Goal: Task Accomplishment & Management: Manage account settings

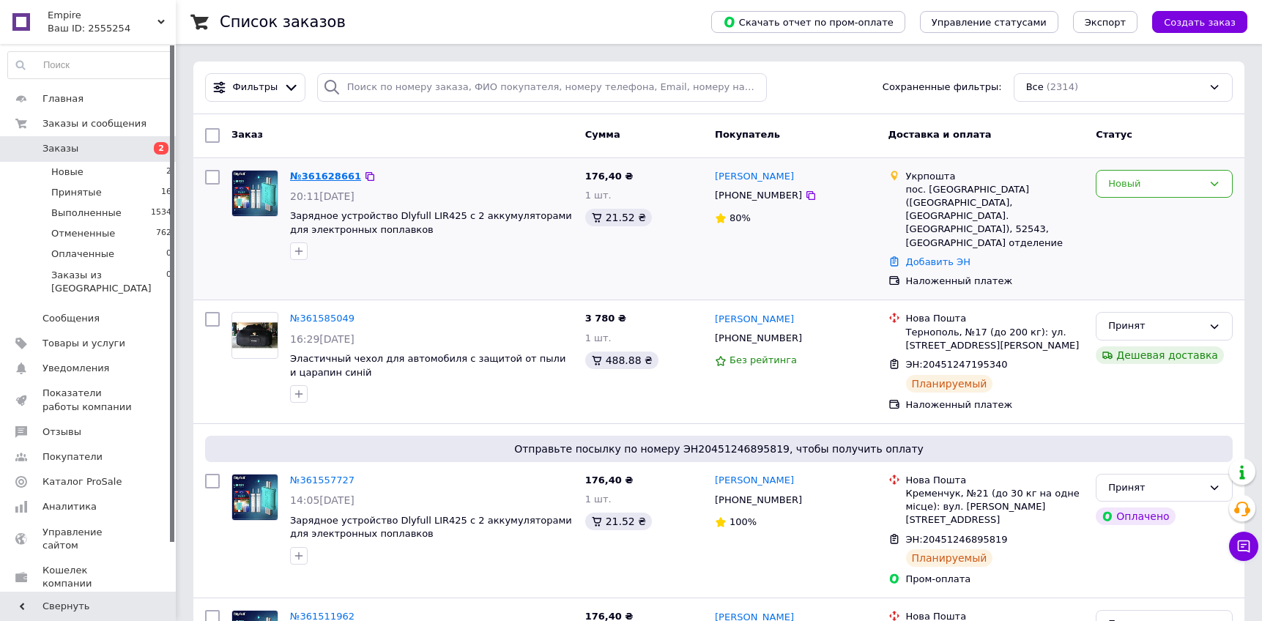
click at [346, 181] on span "361628661" at bounding box center [331, 176] width 59 height 11
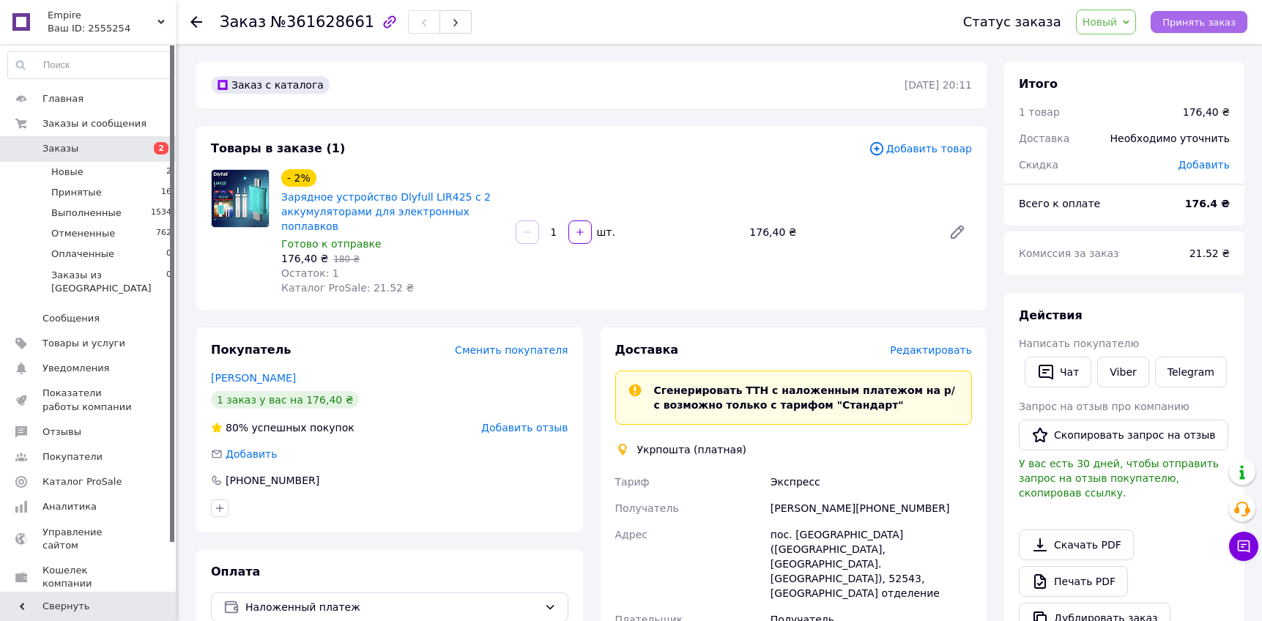
click at [1206, 23] on span "Принять заказ" at bounding box center [1198, 22] width 73 height 11
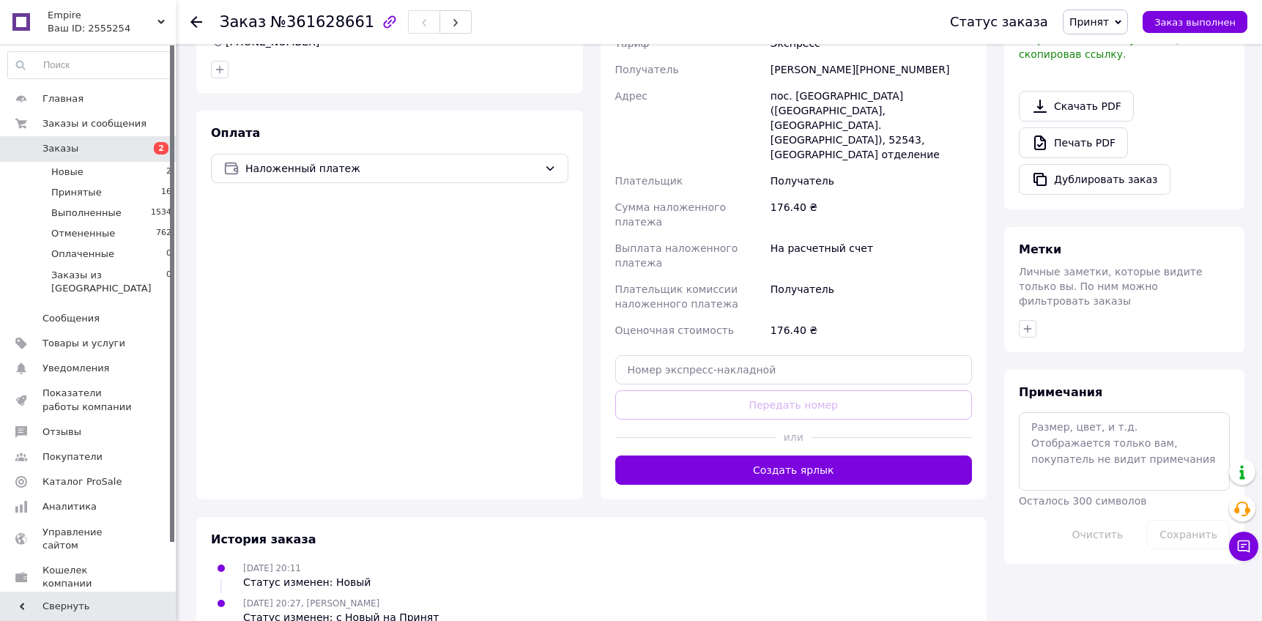
scroll to position [445, 0]
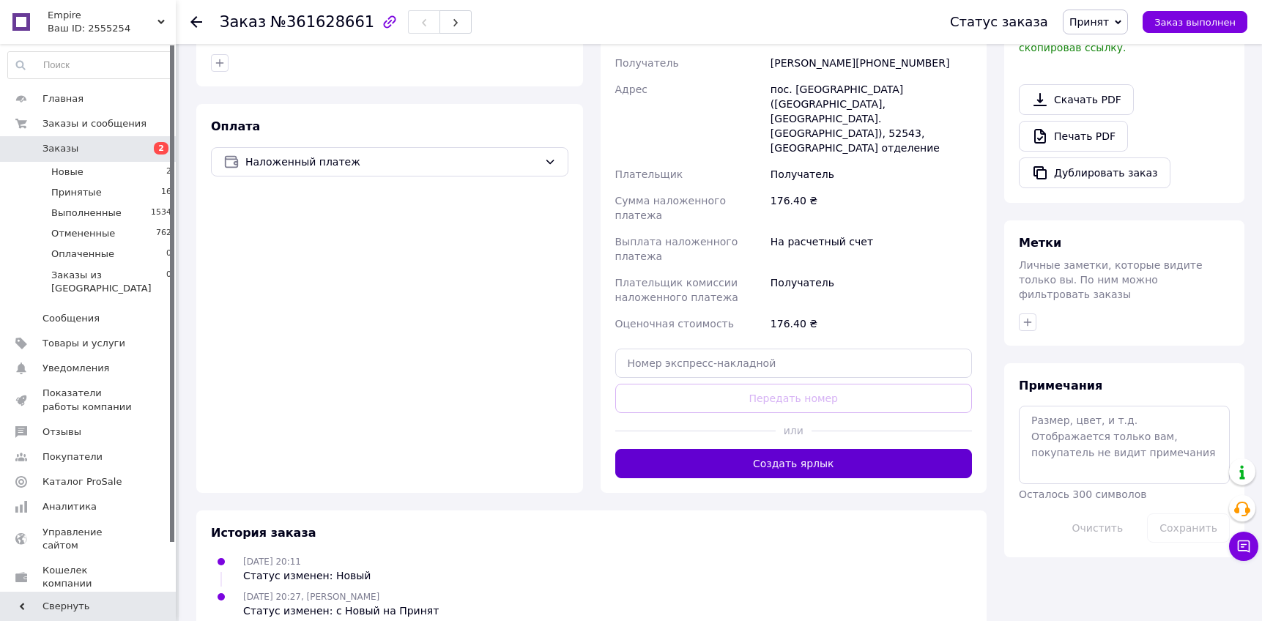
click at [808, 449] on button "Создать ярлык" at bounding box center [793, 463] width 357 height 29
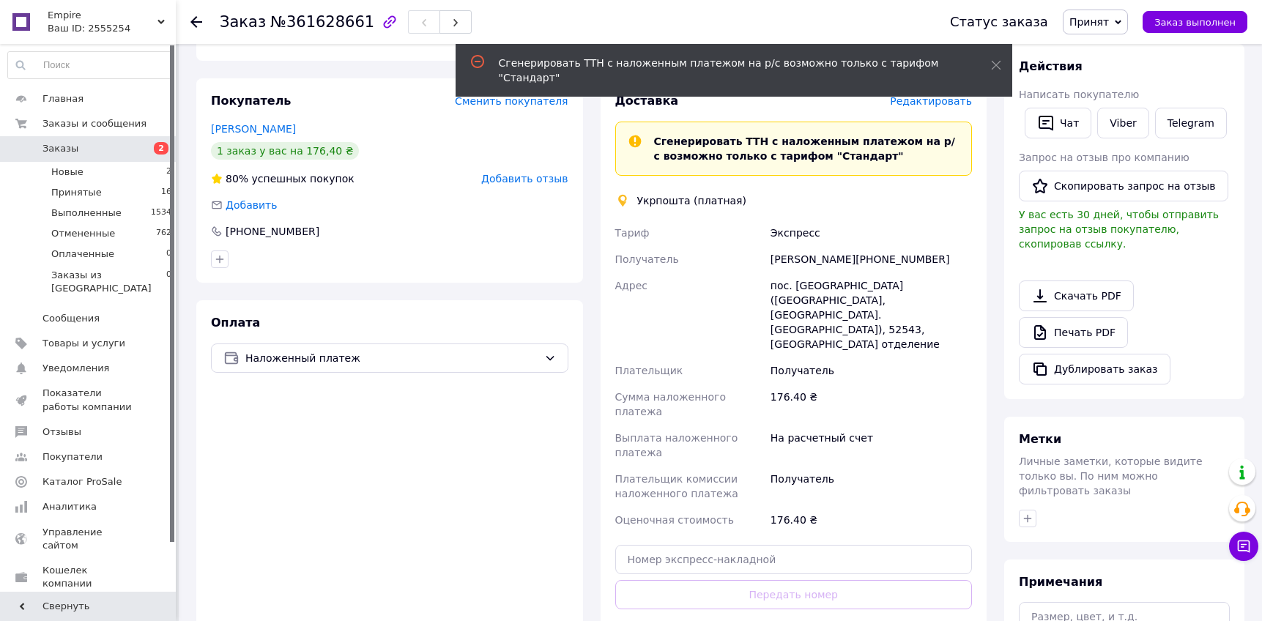
scroll to position [226, 0]
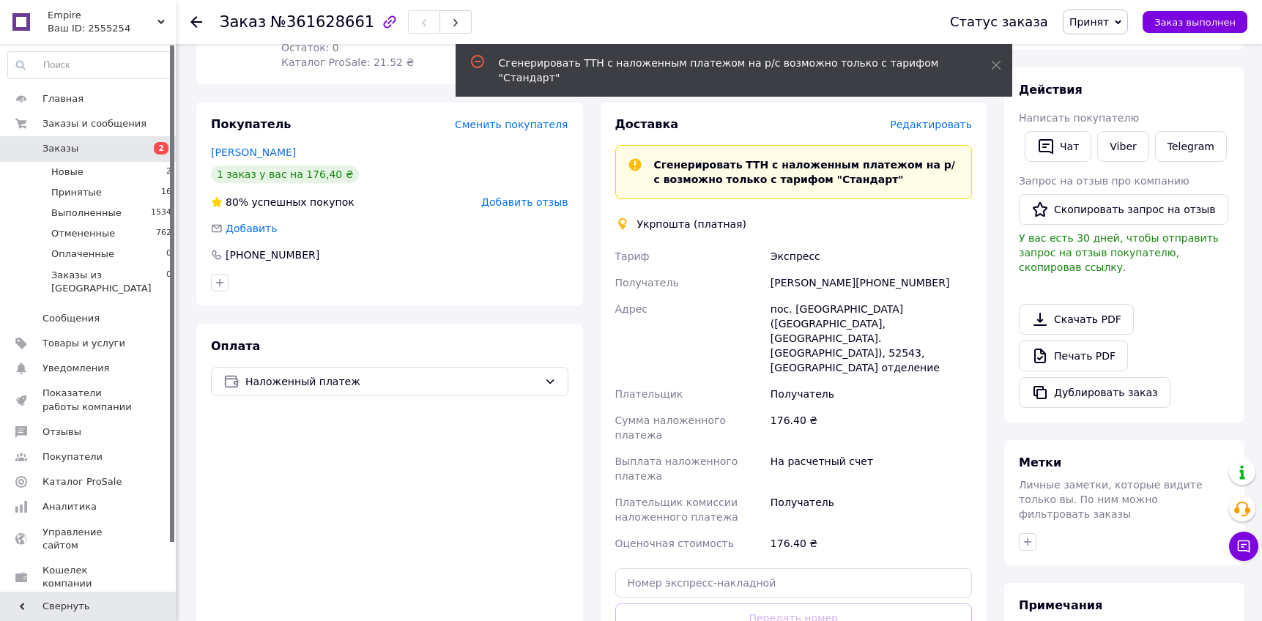
click at [930, 121] on span "Редактировать" at bounding box center [931, 125] width 82 height 12
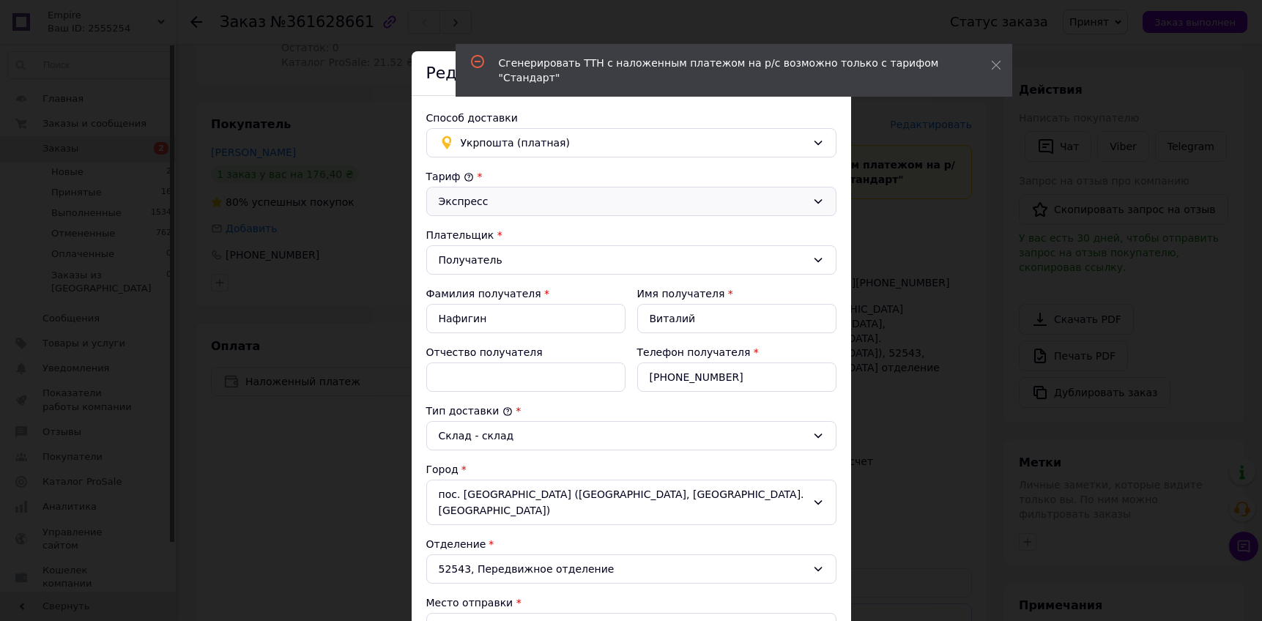
click at [619, 202] on div "Экспресс" at bounding box center [623, 201] width 368 height 16
click at [493, 233] on li "Стандарт" at bounding box center [631, 233] width 409 height 28
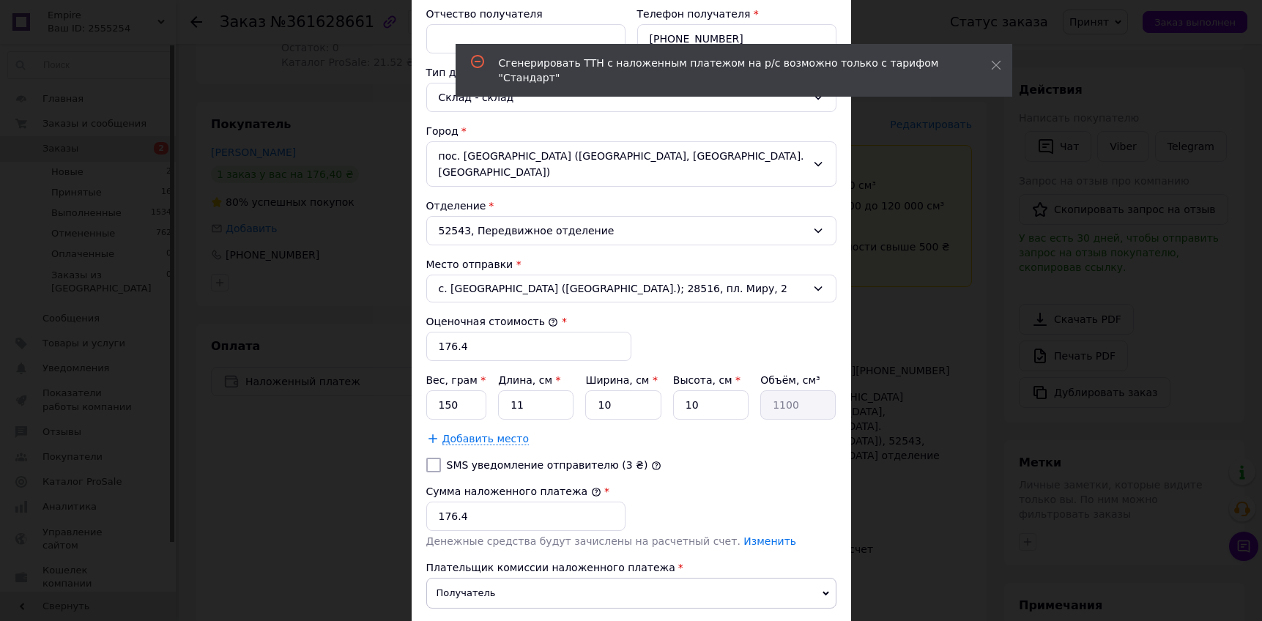
scroll to position [447, 0]
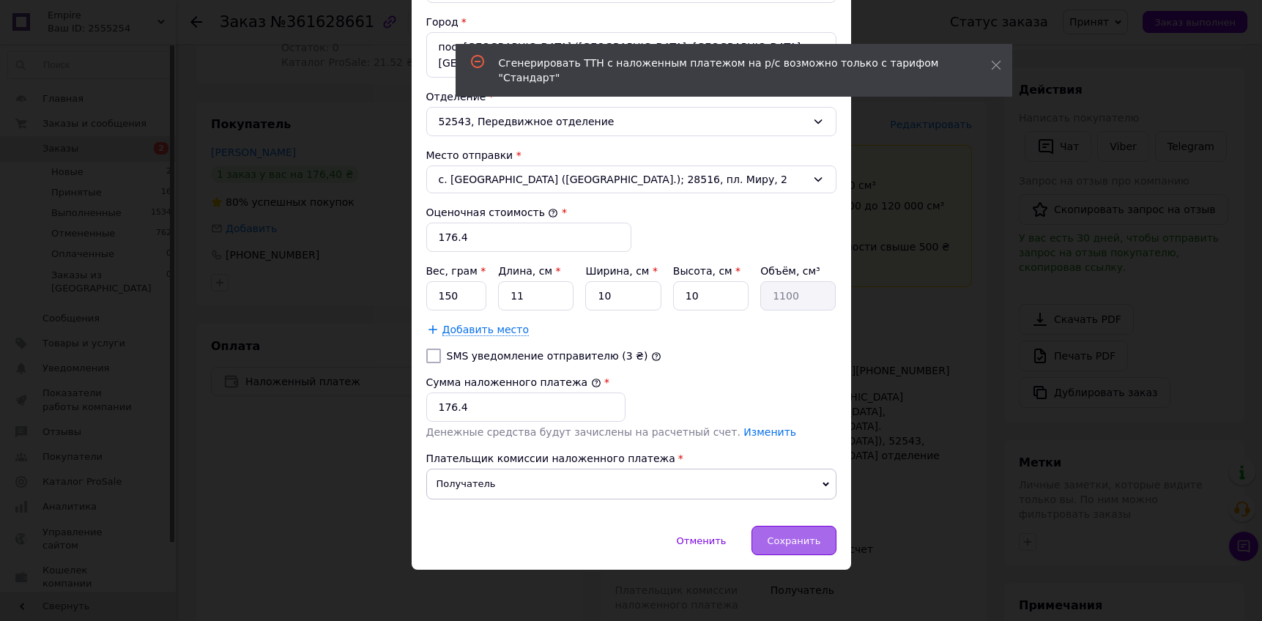
click at [803, 545] on span "Сохранить" at bounding box center [793, 540] width 53 height 11
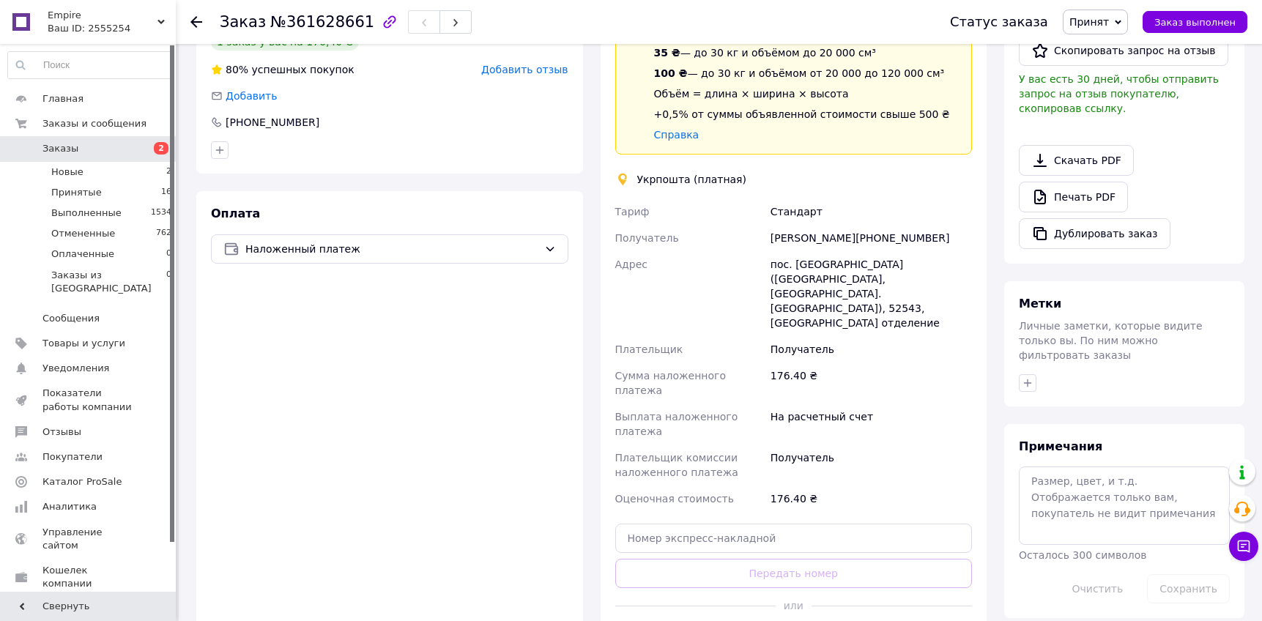
scroll to position [462, 0]
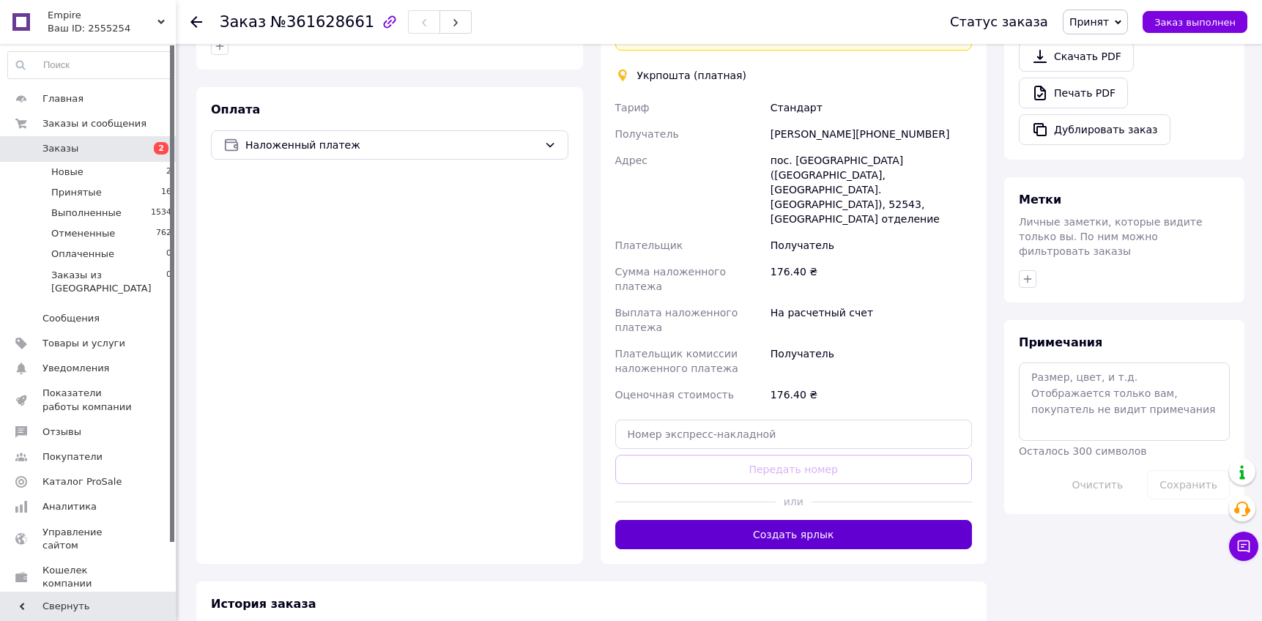
click at [787, 520] on button "Создать ярлык" at bounding box center [793, 534] width 357 height 29
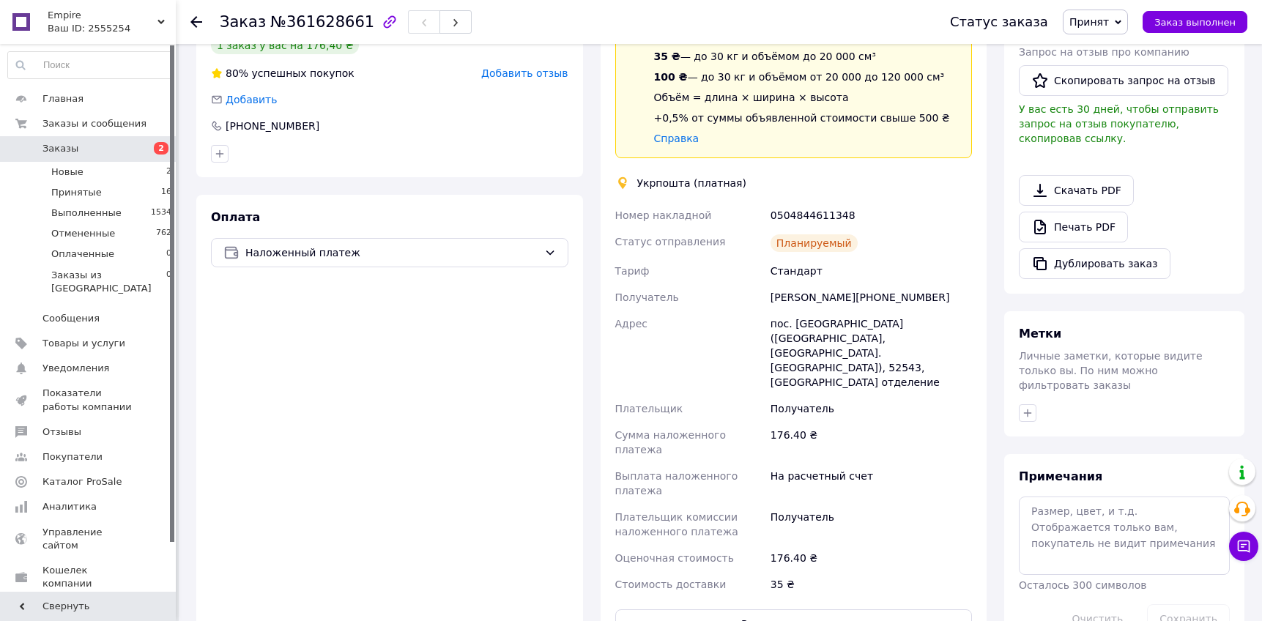
scroll to position [346, 0]
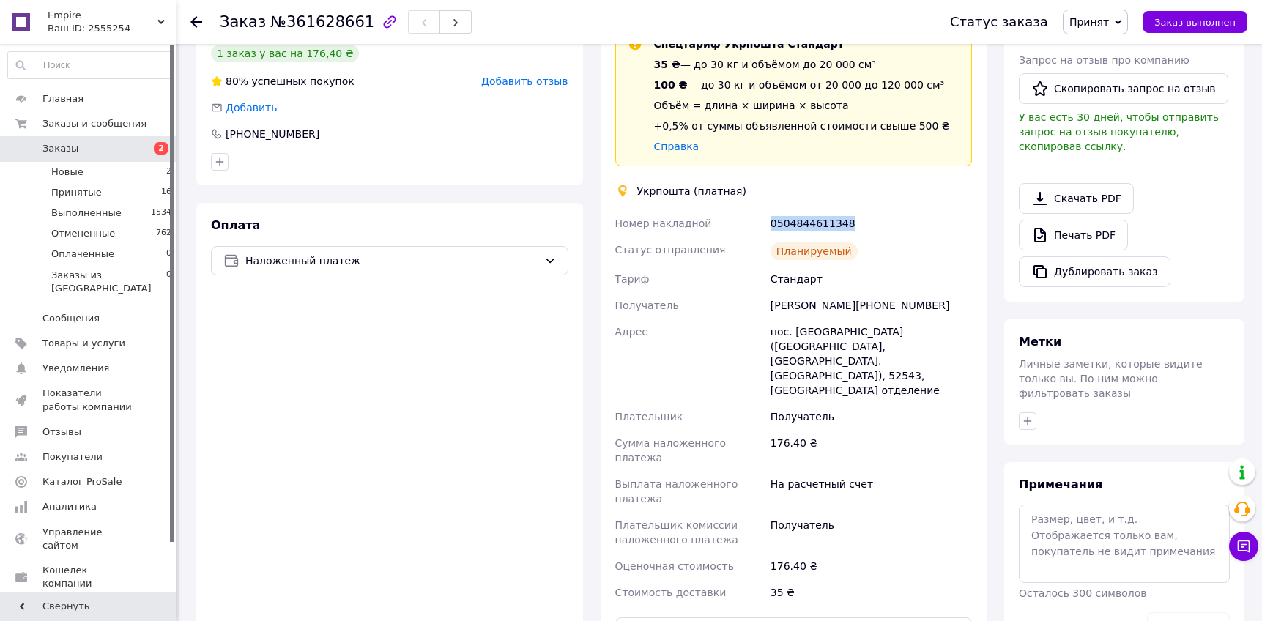
copy span "0504844611348"
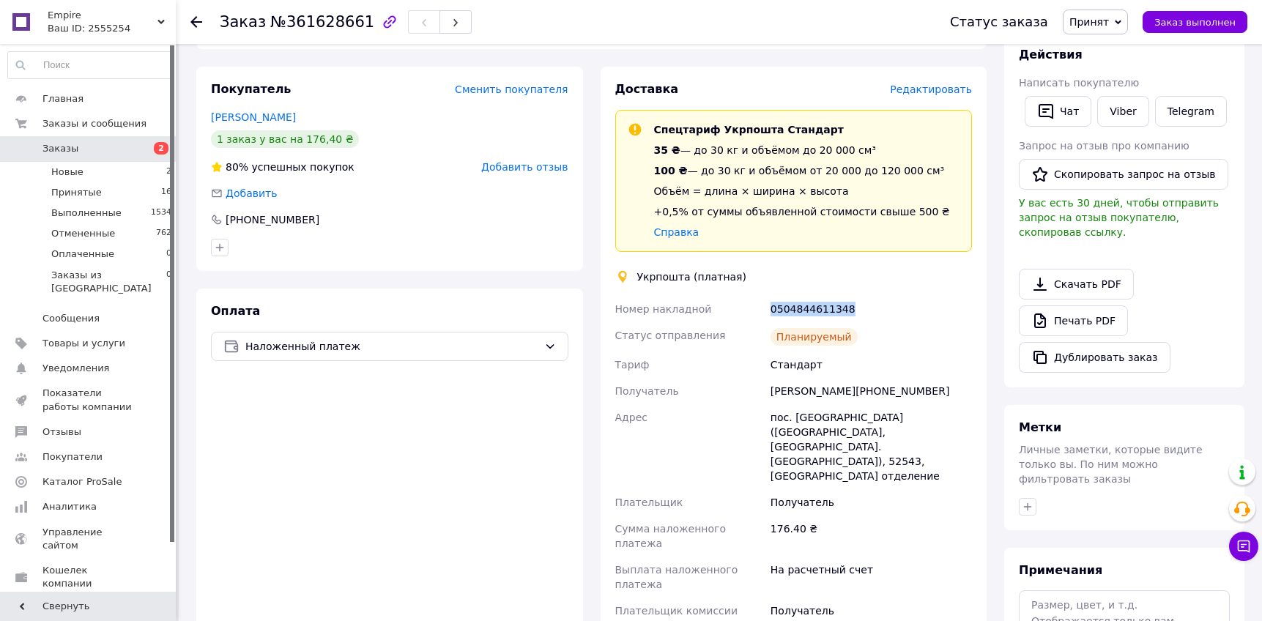
scroll to position [235, 0]
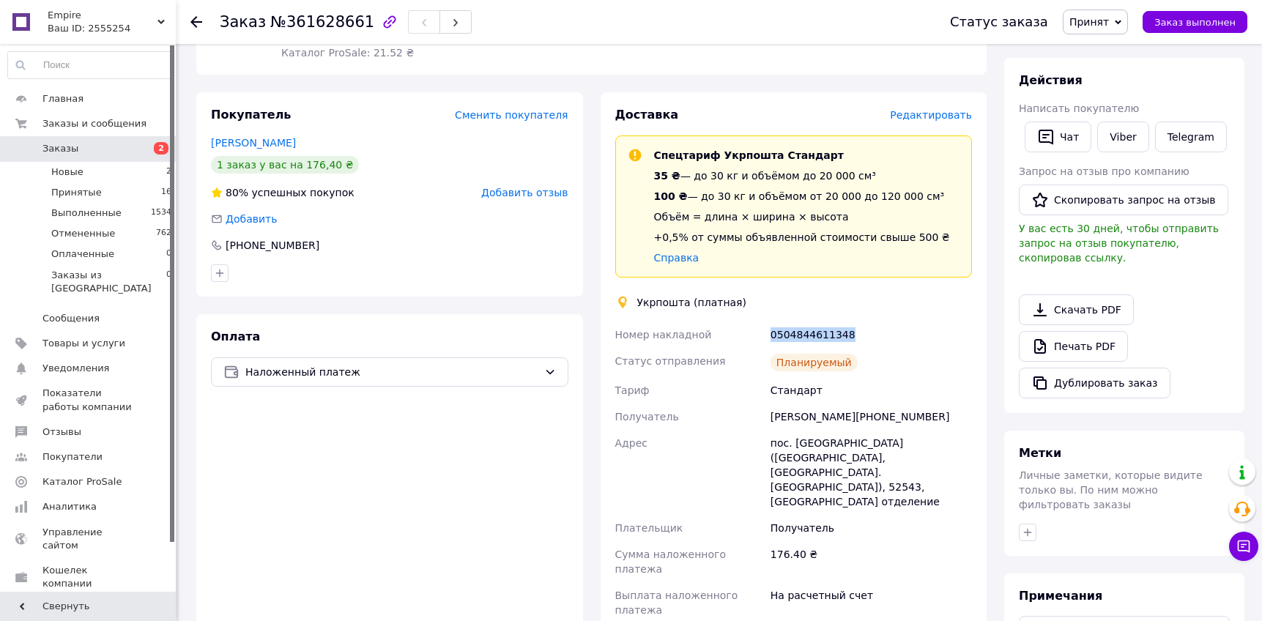
copy span "0504844611348"
click at [1120, 138] on link "Viber" at bounding box center [1122, 137] width 51 height 31
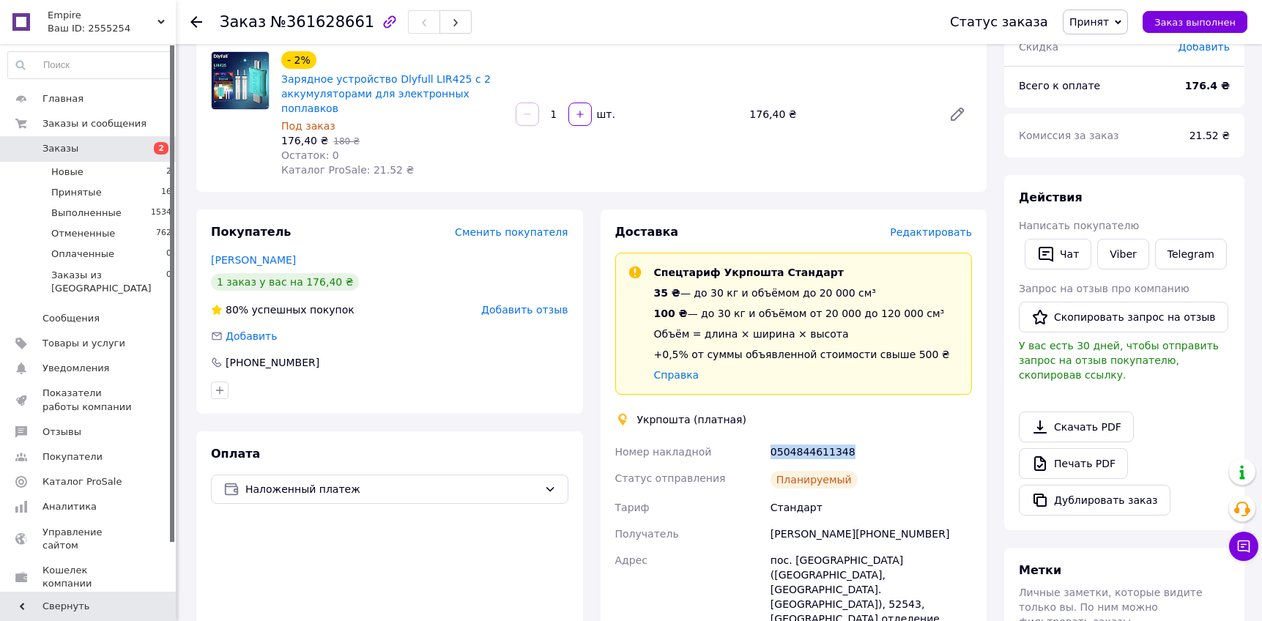
scroll to position [0, 0]
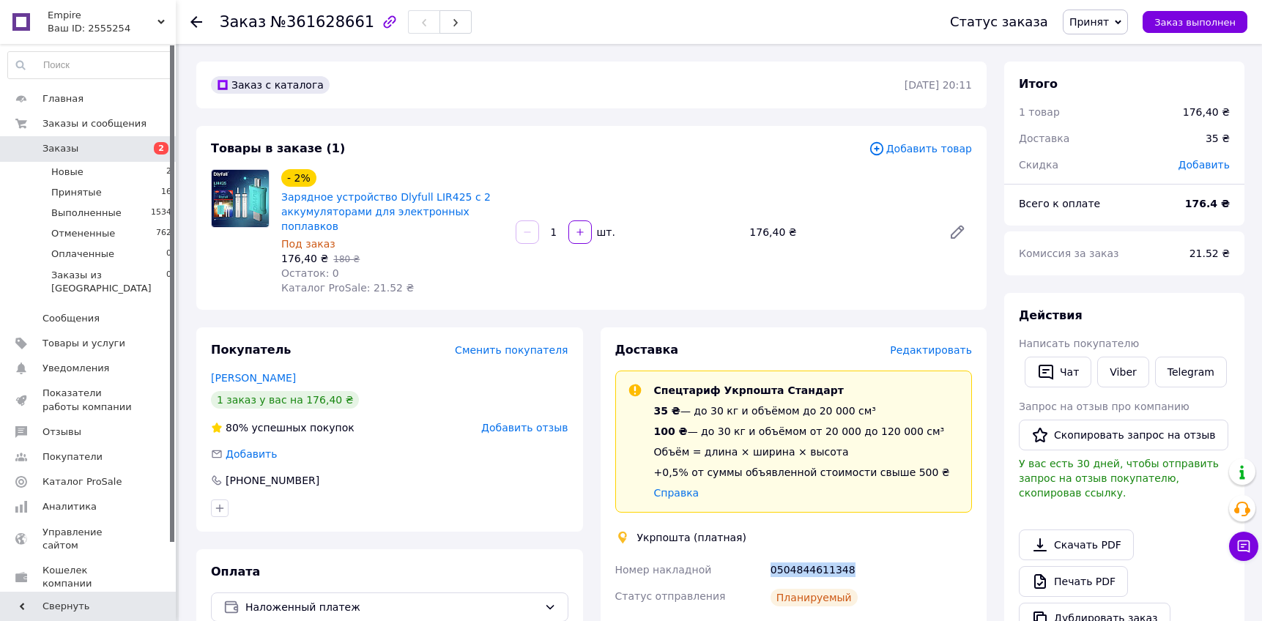
click at [115, 146] on span "Заказы" at bounding box center [88, 148] width 93 height 13
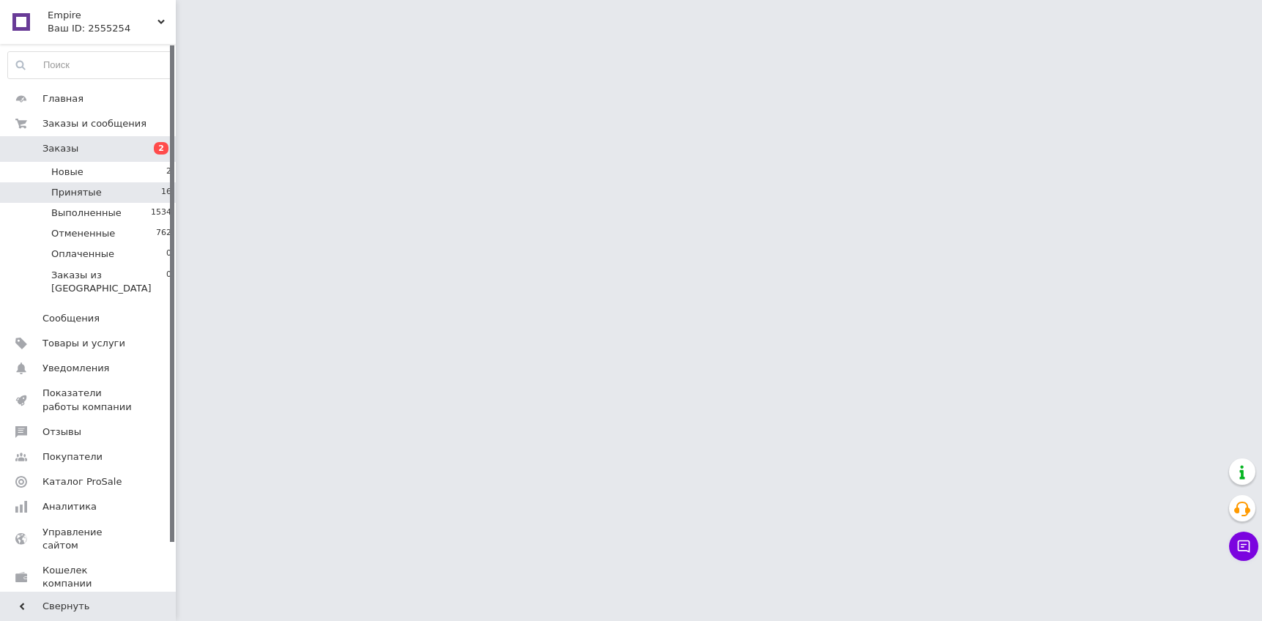
click at [94, 193] on span "Принятые" at bounding box center [76, 192] width 51 height 13
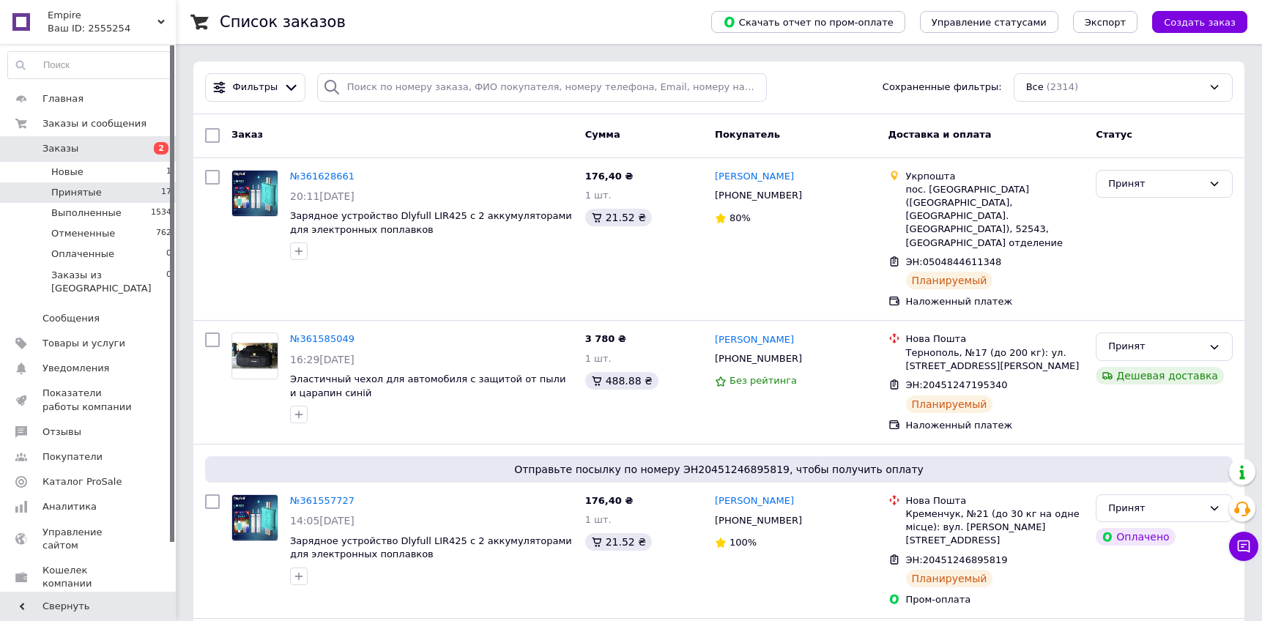
click at [130, 195] on li "Принятые 17" at bounding box center [90, 192] width 180 height 21
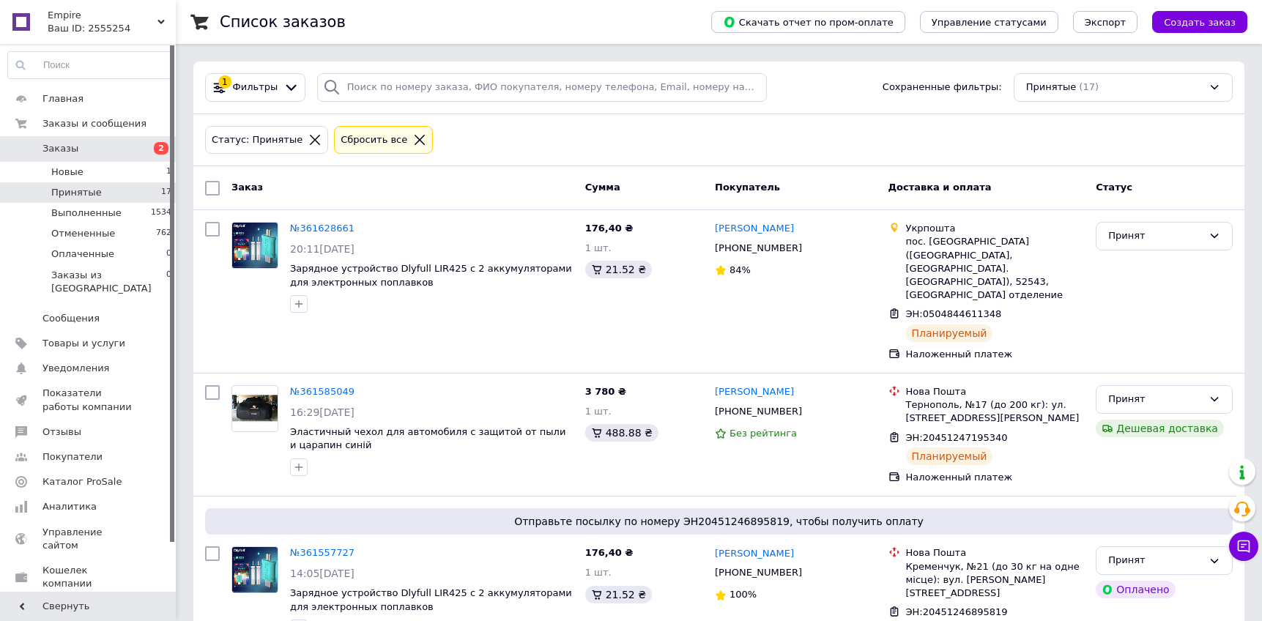
click at [73, 148] on span "Заказы" at bounding box center [60, 148] width 36 height 13
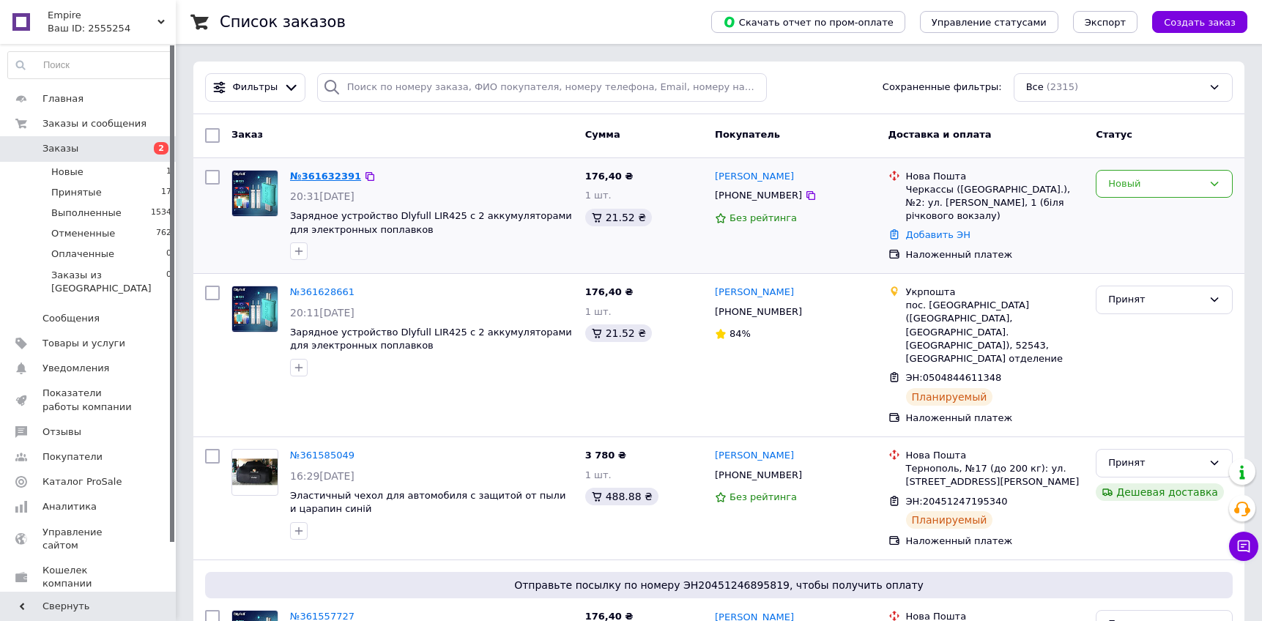
click at [340, 176] on span "361632391" at bounding box center [331, 176] width 59 height 11
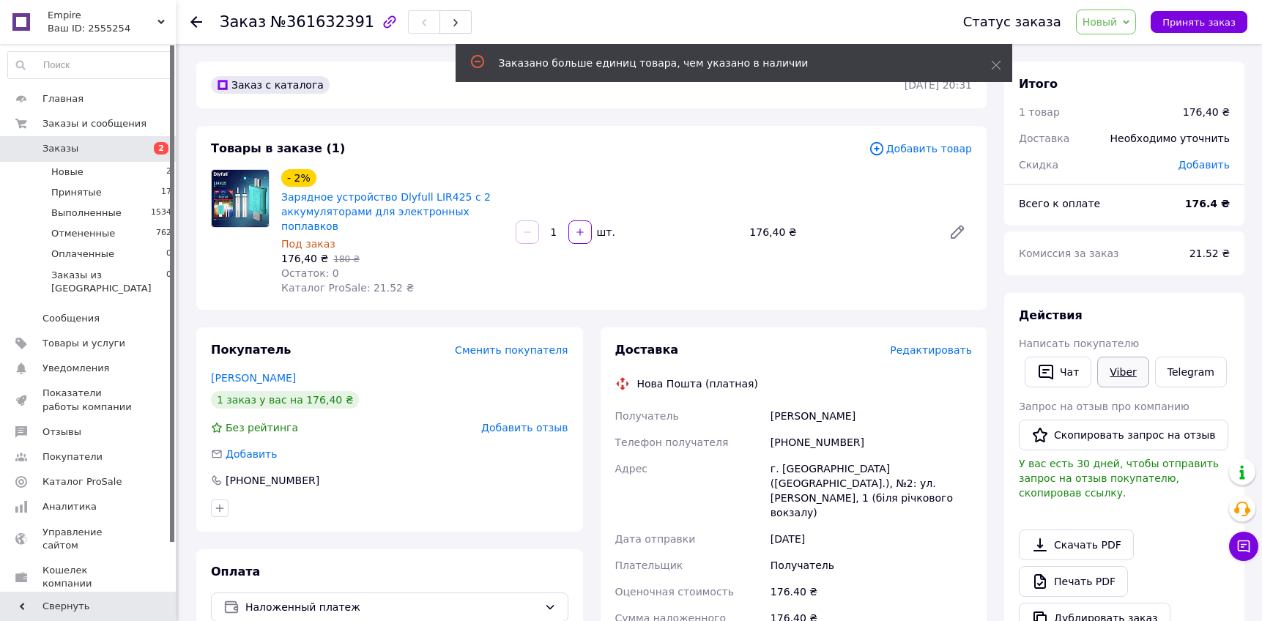
click at [1128, 375] on link "Viber" at bounding box center [1122, 372] width 51 height 31
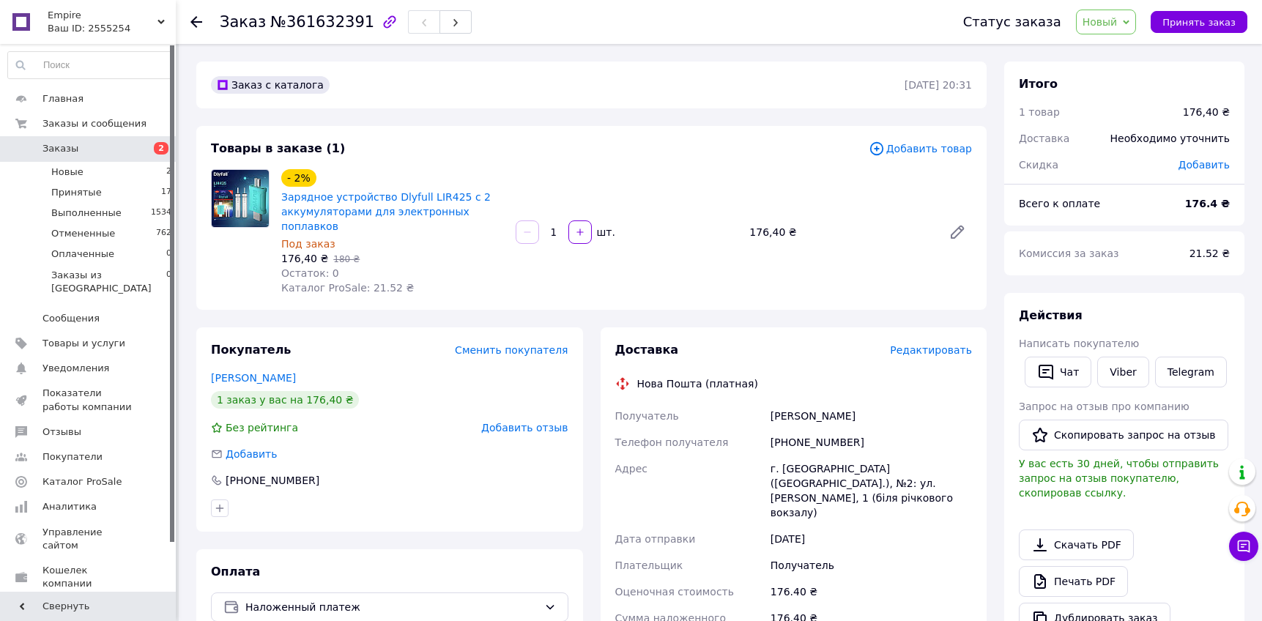
click at [123, 148] on span "Заказы" at bounding box center [88, 148] width 93 height 13
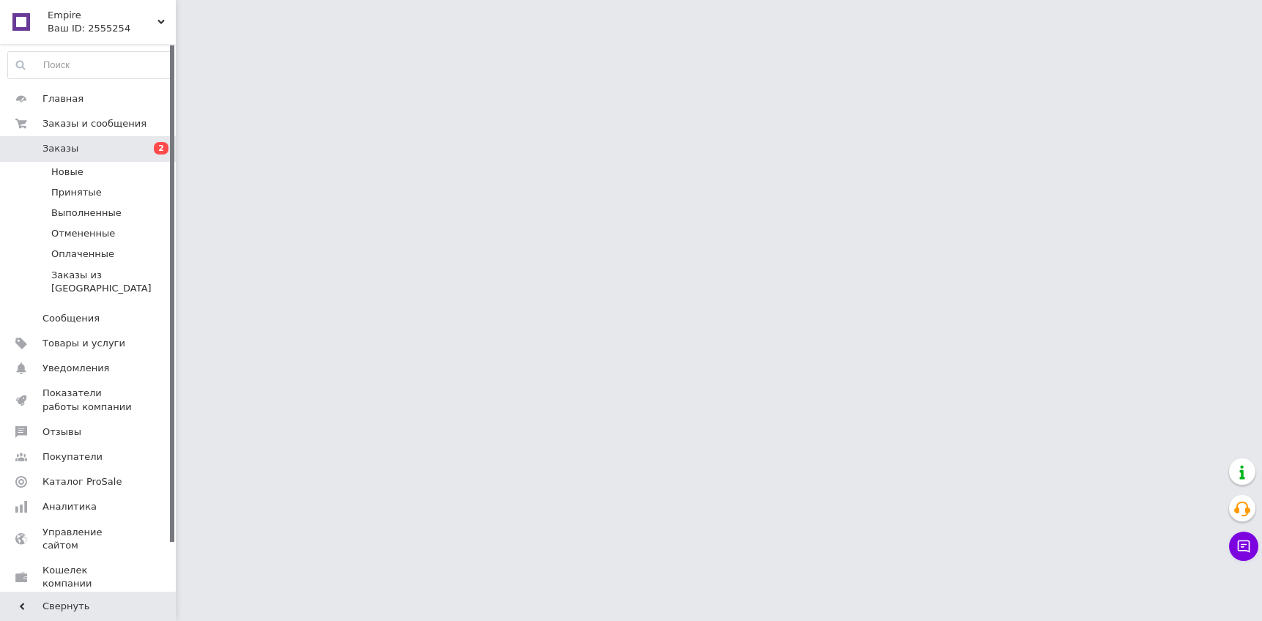
click at [122, 144] on span "Заказы" at bounding box center [88, 148] width 93 height 13
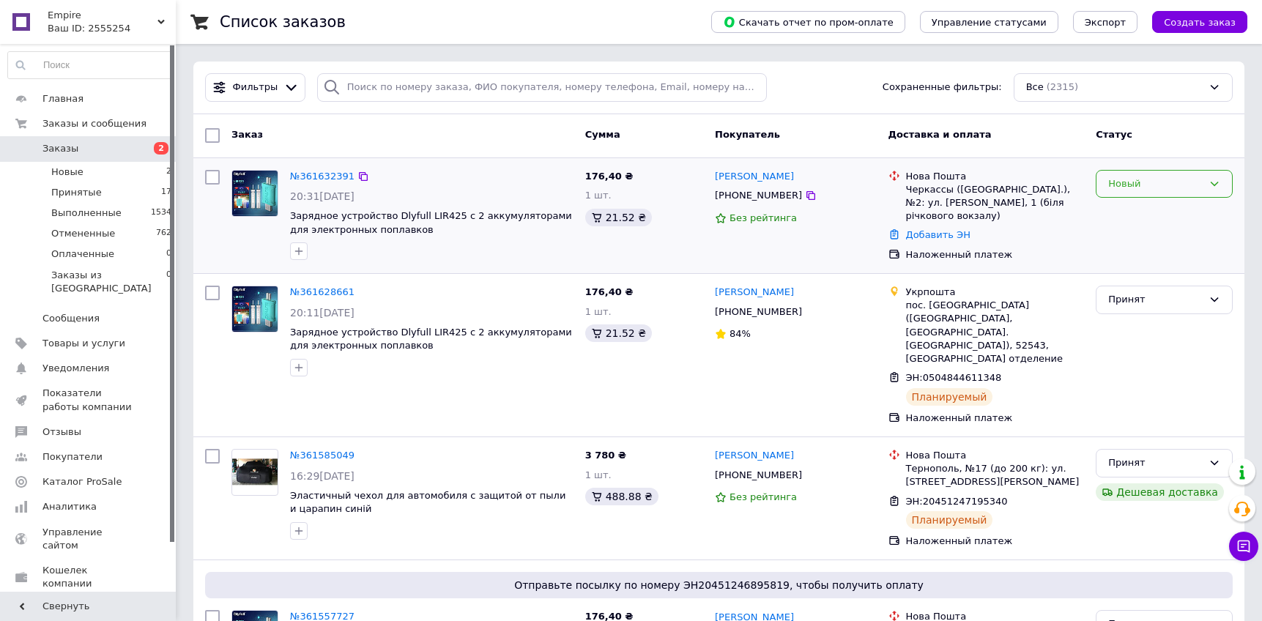
click at [1171, 182] on div "Новый" at bounding box center [1155, 183] width 94 height 15
click at [1130, 217] on li "Принят" at bounding box center [1163, 214] width 135 height 27
click at [322, 171] on span "361632391" at bounding box center [327, 176] width 54 height 11
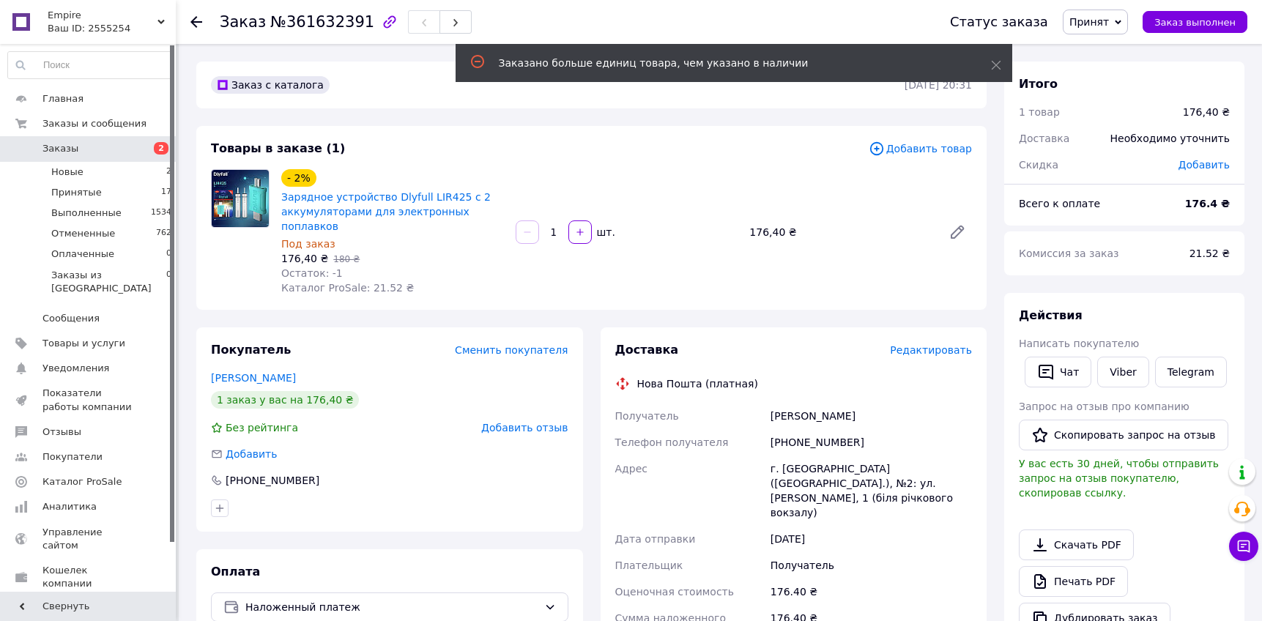
click at [929, 352] on span "Редактировать" at bounding box center [931, 350] width 82 height 12
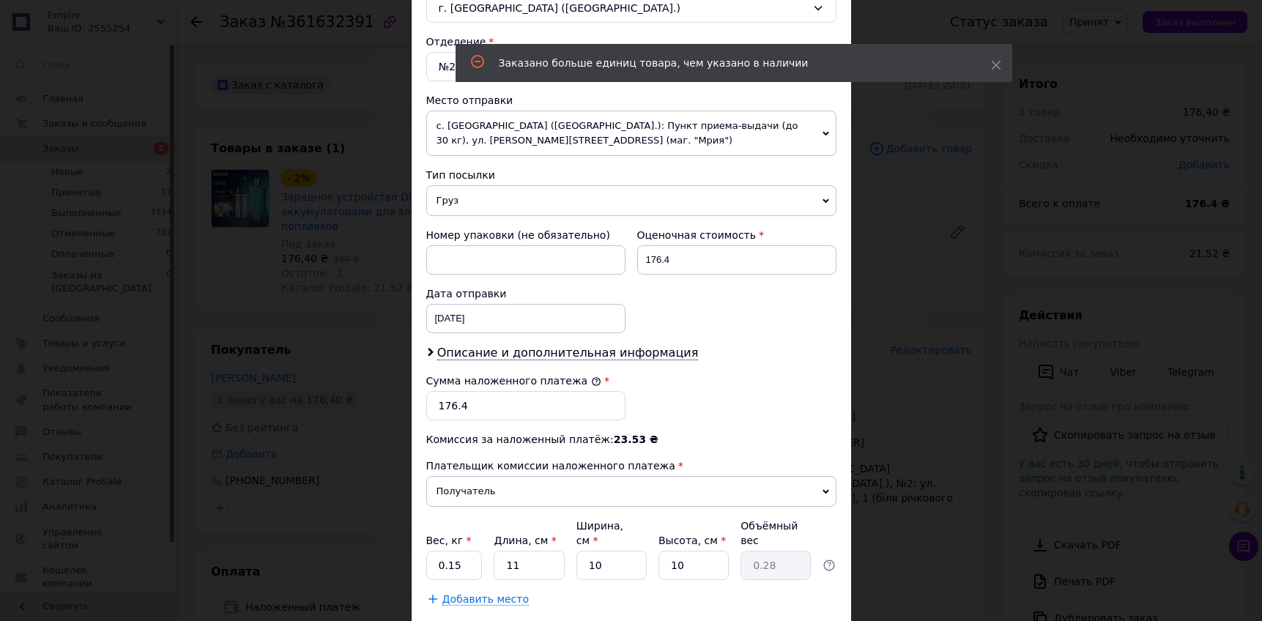
scroll to position [445, 0]
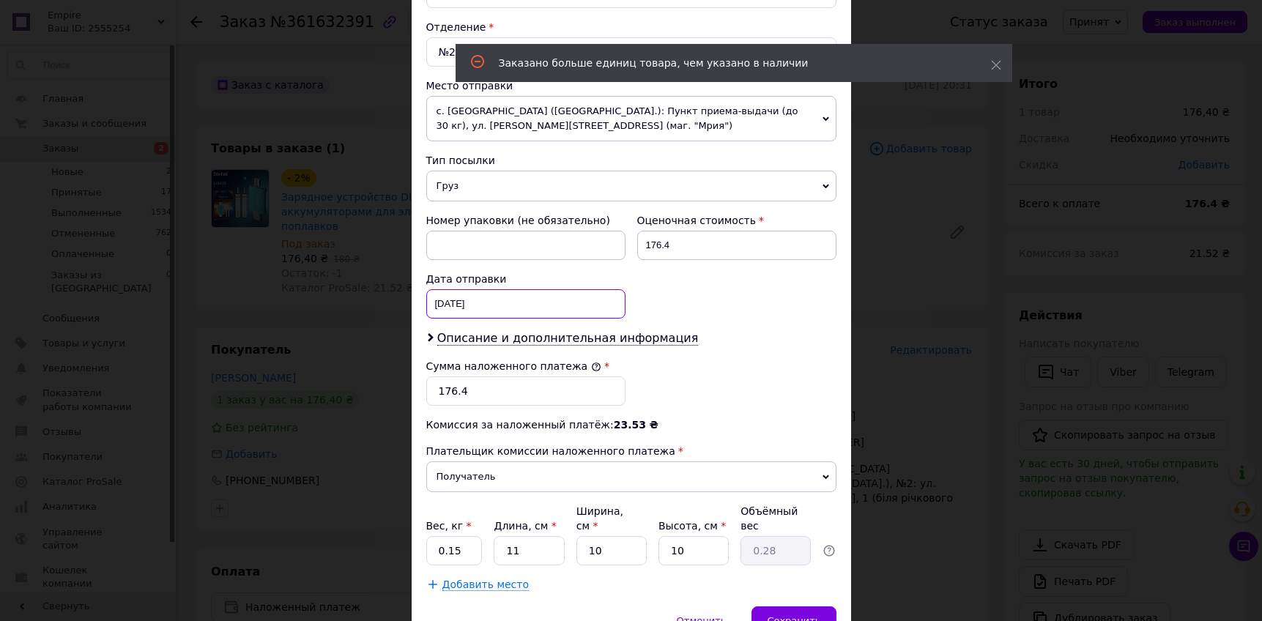
click at [468, 305] on div "12.09.2025 < 2025 > < Сентябрь > Пн Вт Ср Чт Пт Сб Вс 1 2 3 4 5 6 7 8 9 10 11 1…" at bounding box center [525, 303] width 199 height 29
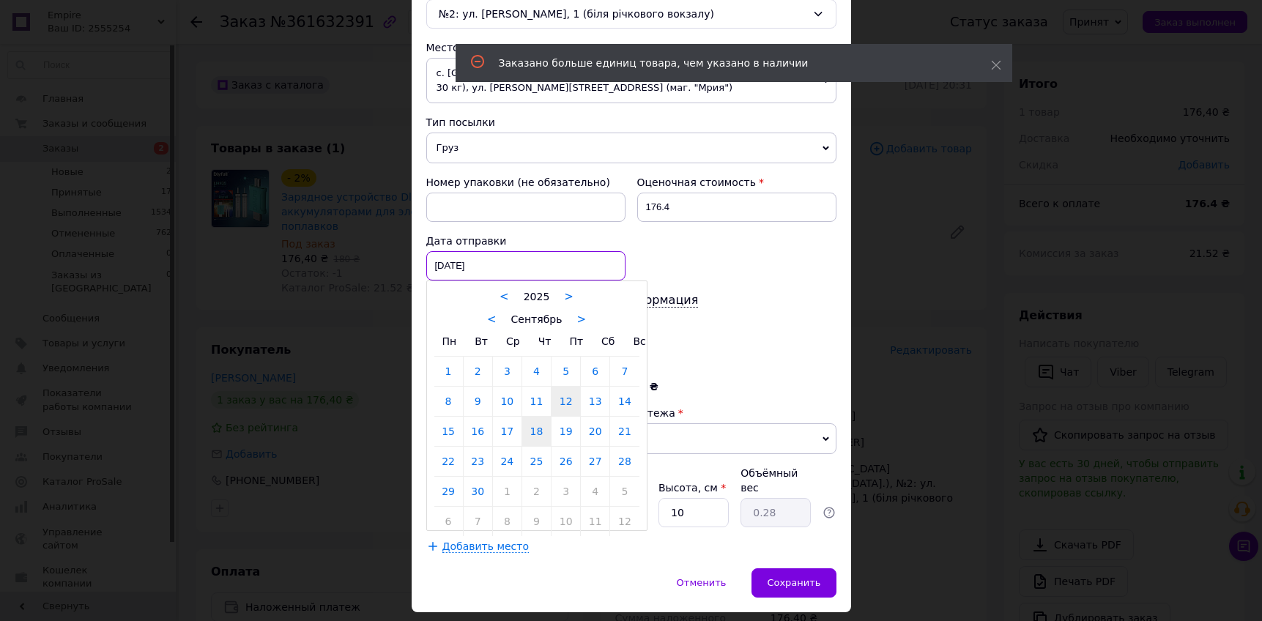
scroll to position [485, 0]
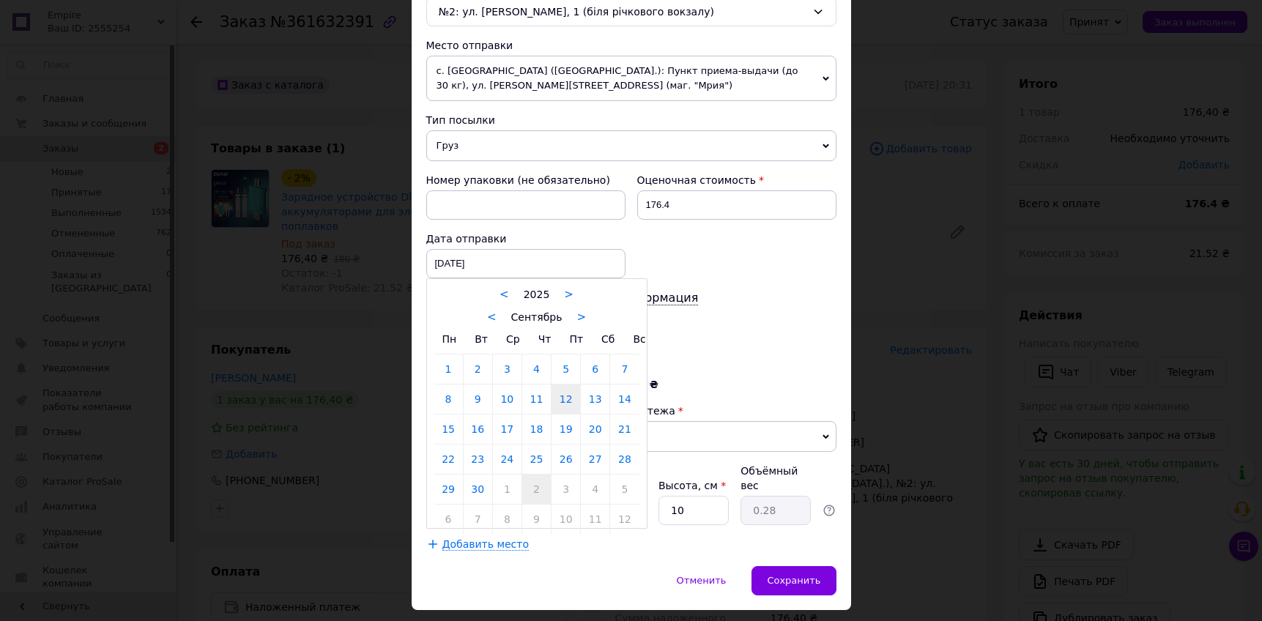
click at [533, 490] on link "2" at bounding box center [536, 488] width 29 height 29
type input "02.10.2025"
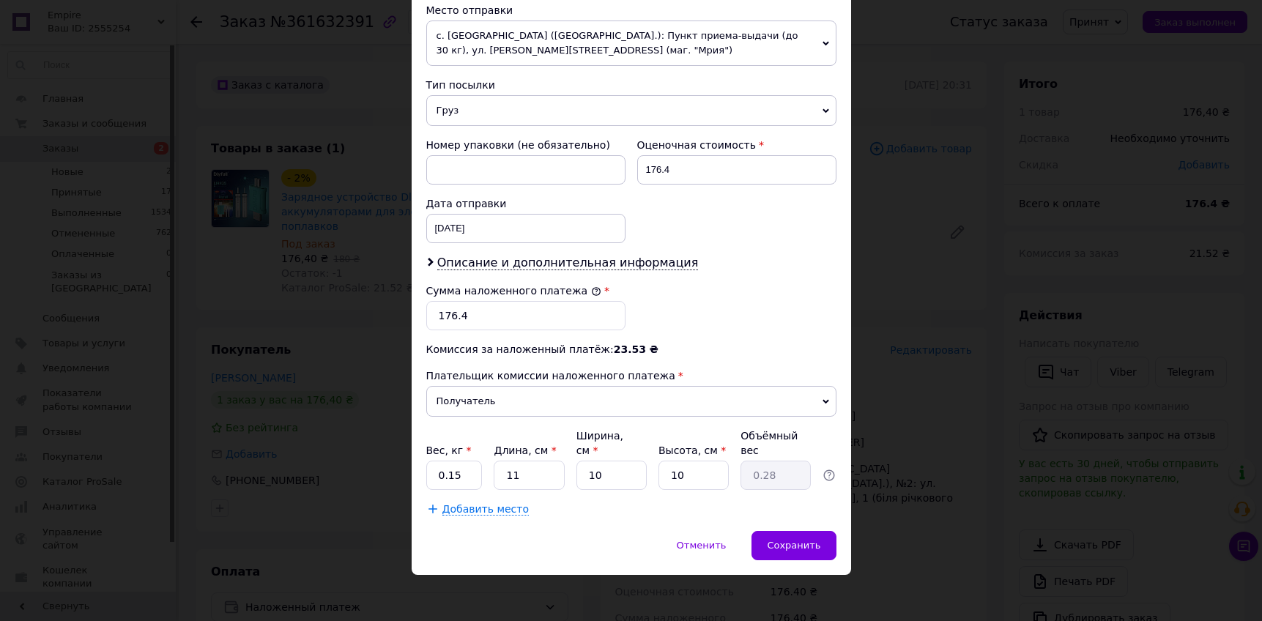
scroll to position [526, 0]
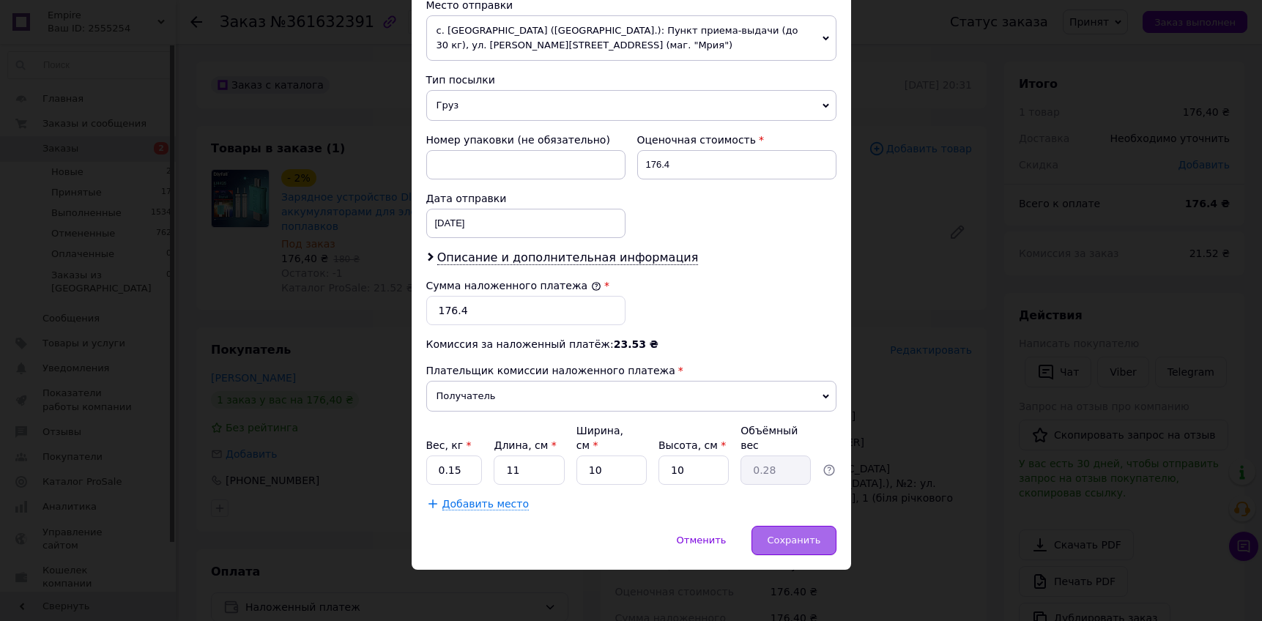
click at [781, 542] on span "Сохранить" at bounding box center [793, 539] width 53 height 11
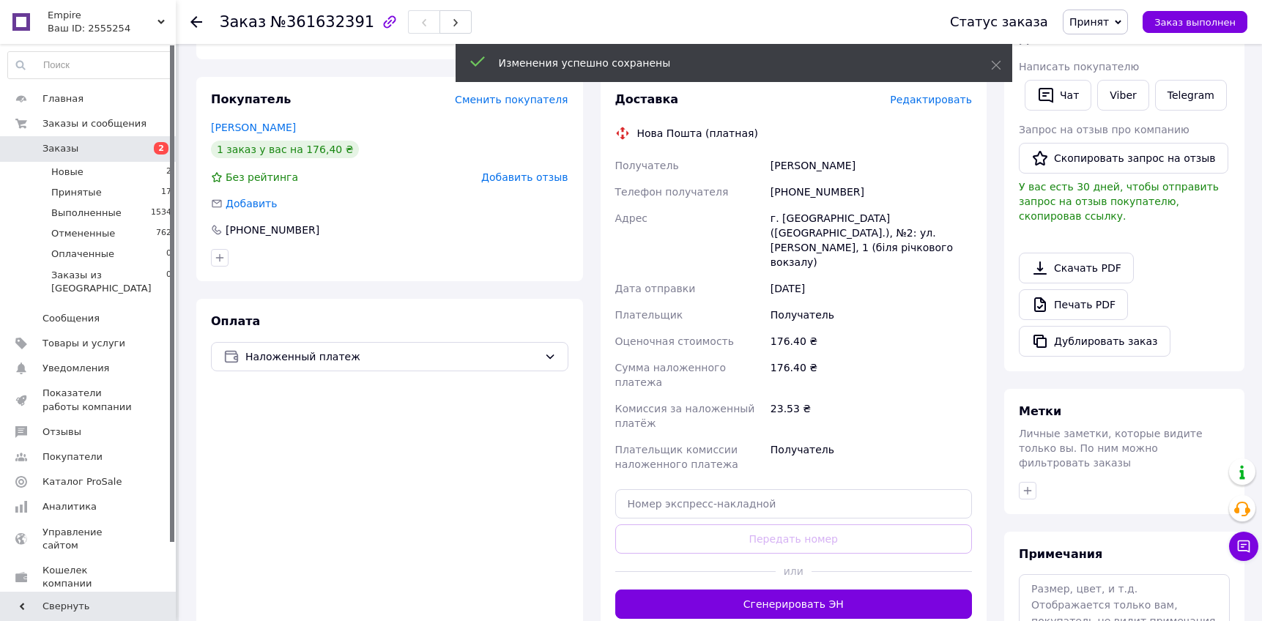
scroll to position [499, 0]
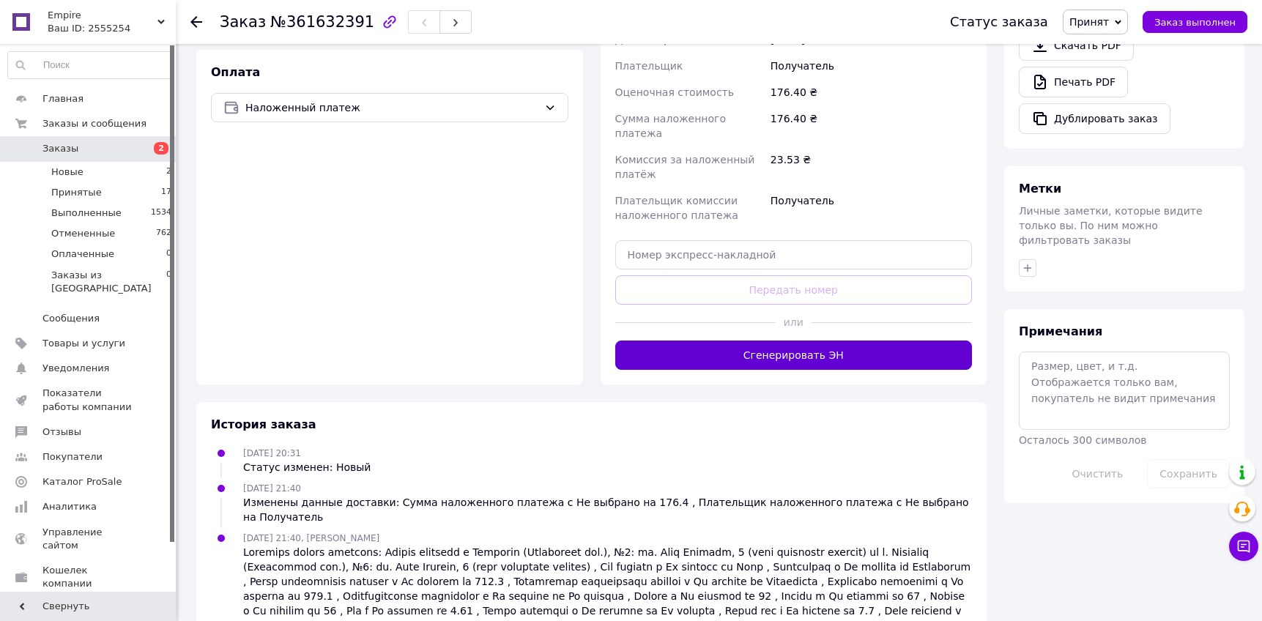
click at [793, 340] on button "Сгенерировать ЭН" at bounding box center [793, 354] width 357 height 29
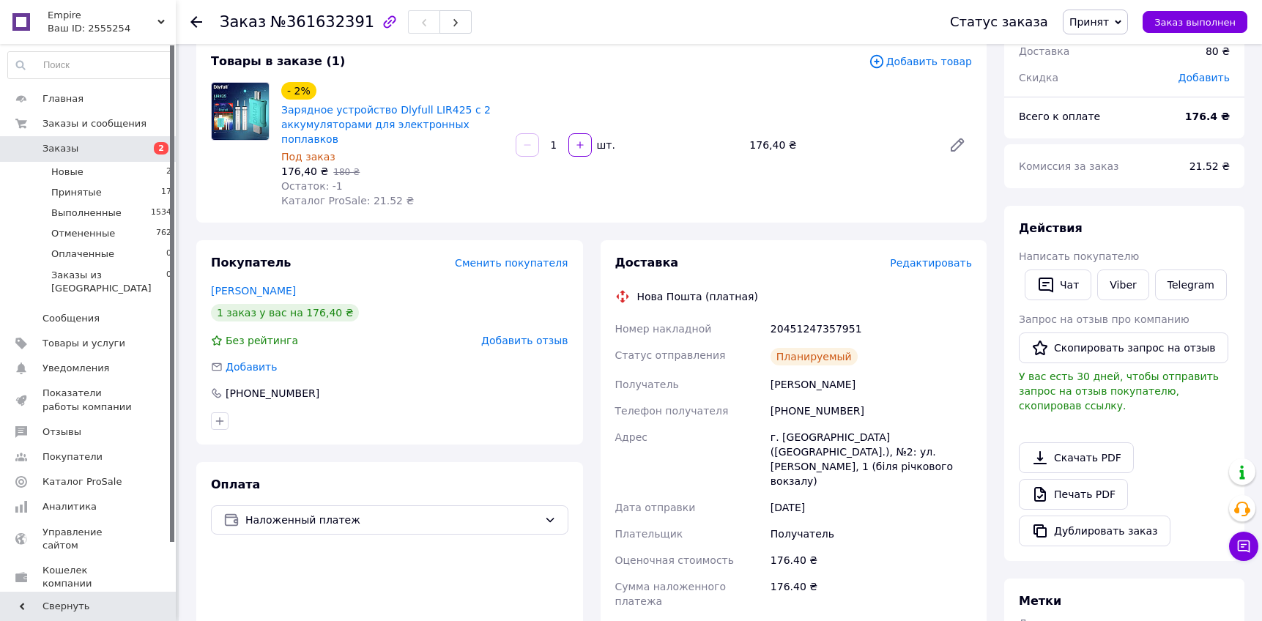
scroll to position [133, 0]
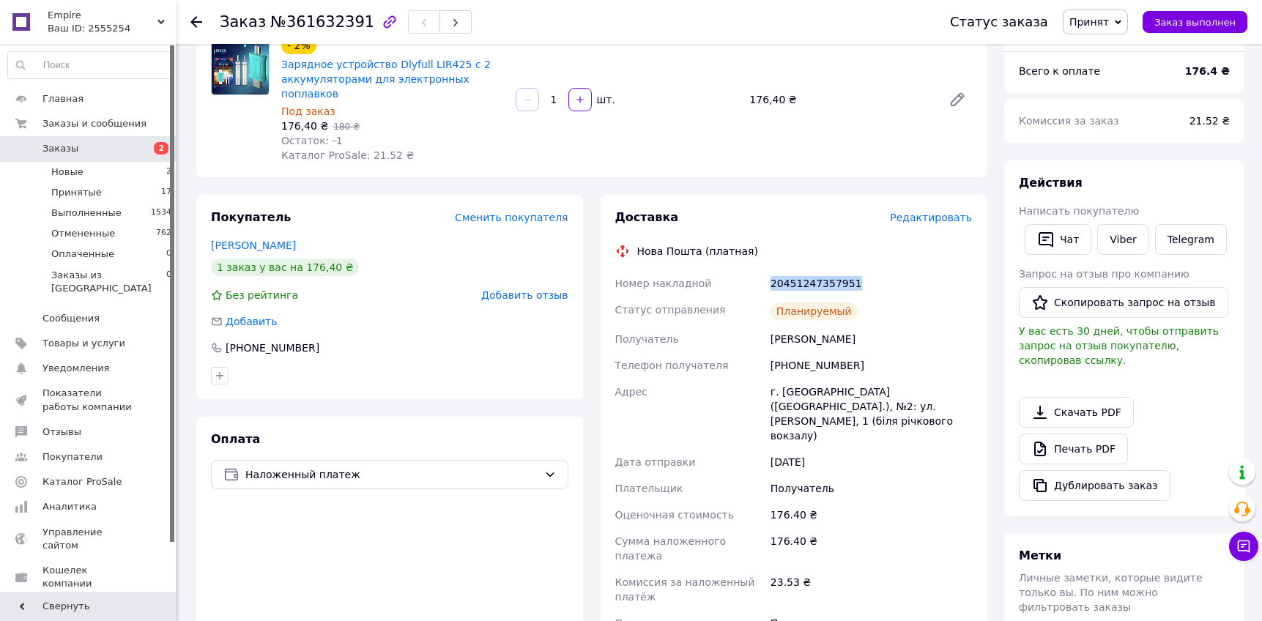
copy span "20451247357951"
click at [78, 146] on span "Заказы" at bounding box center [88, 148] width 93 height 13
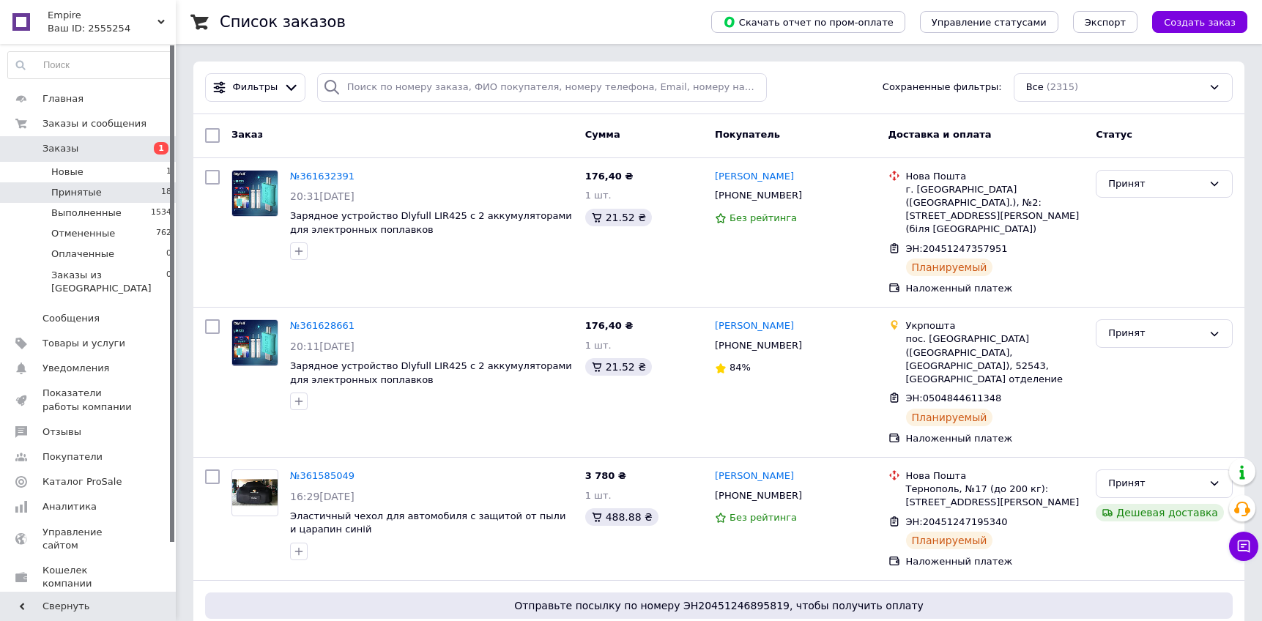
click at [128, 200] on li "Принятые 18" at bounding box center [90, 192] width 180 height 21
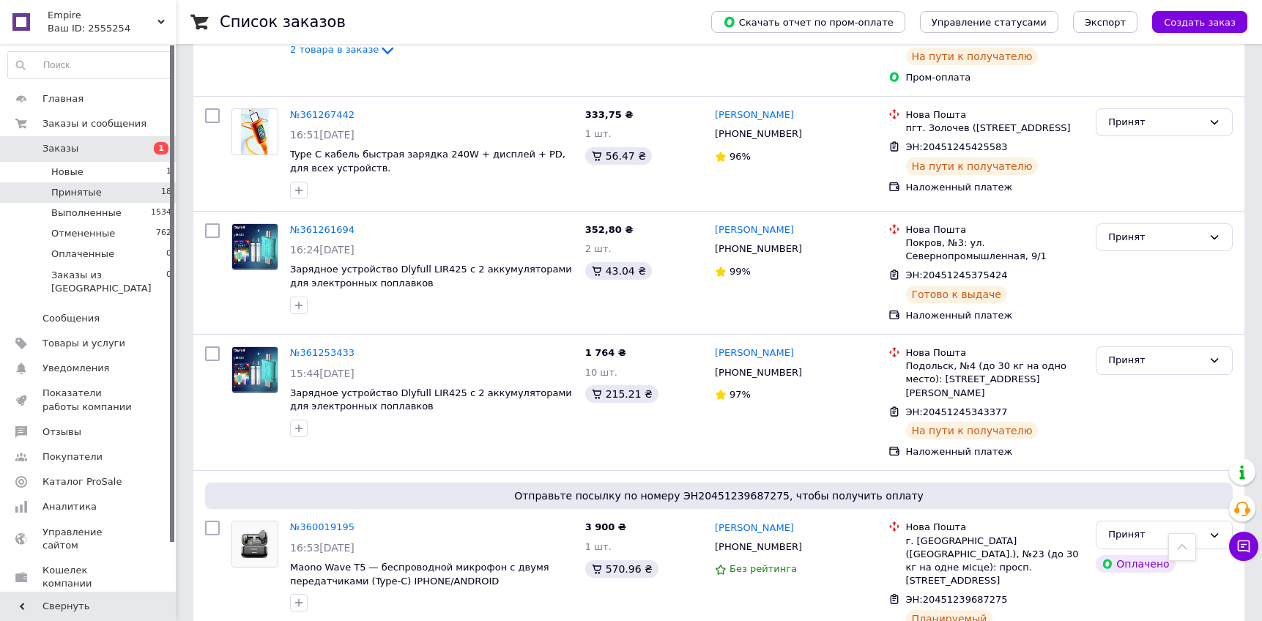
scroll to position [1547, 0]
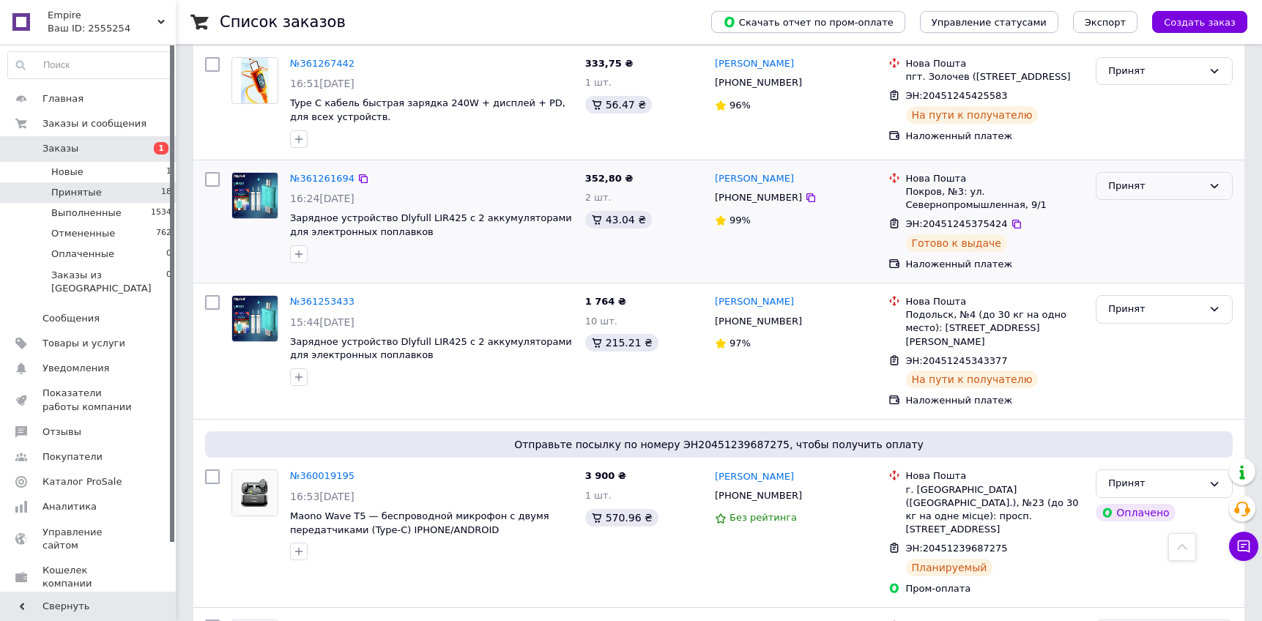
click at [1185, 179] on div "Принят" at bounding box center [1155, 186] width 94 height 15
click at [1152, 203] on li "Выполнен" at bounding box center [1163, 216] width 135 height 27
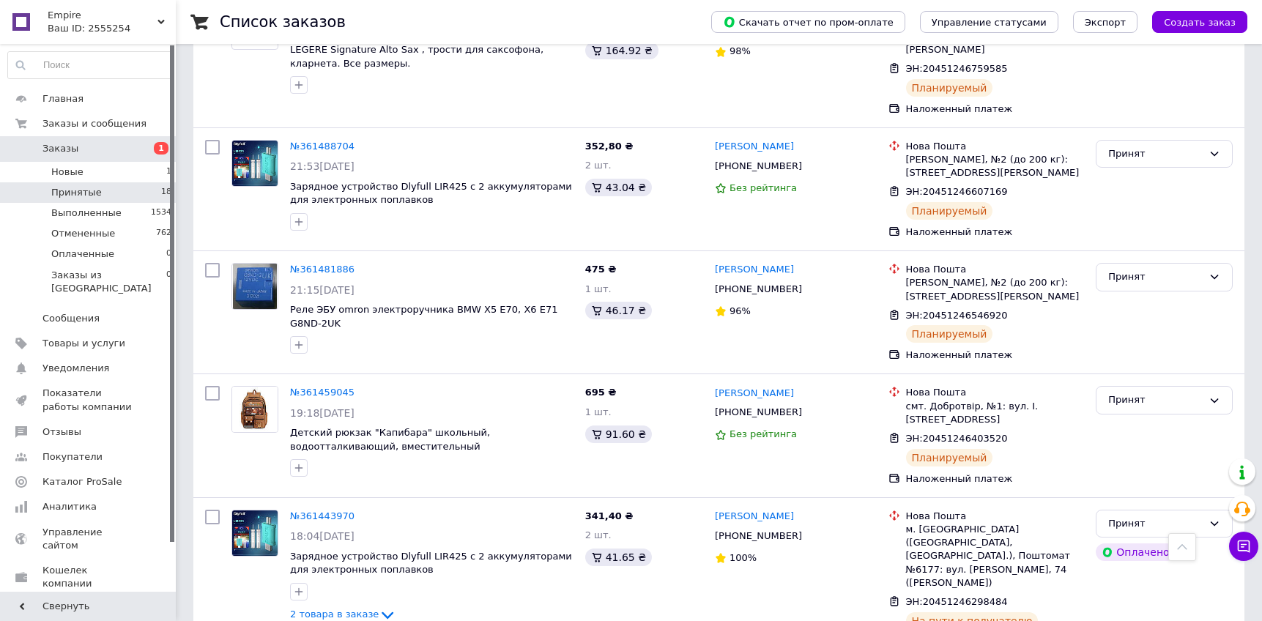
scroll to position [910, 0]
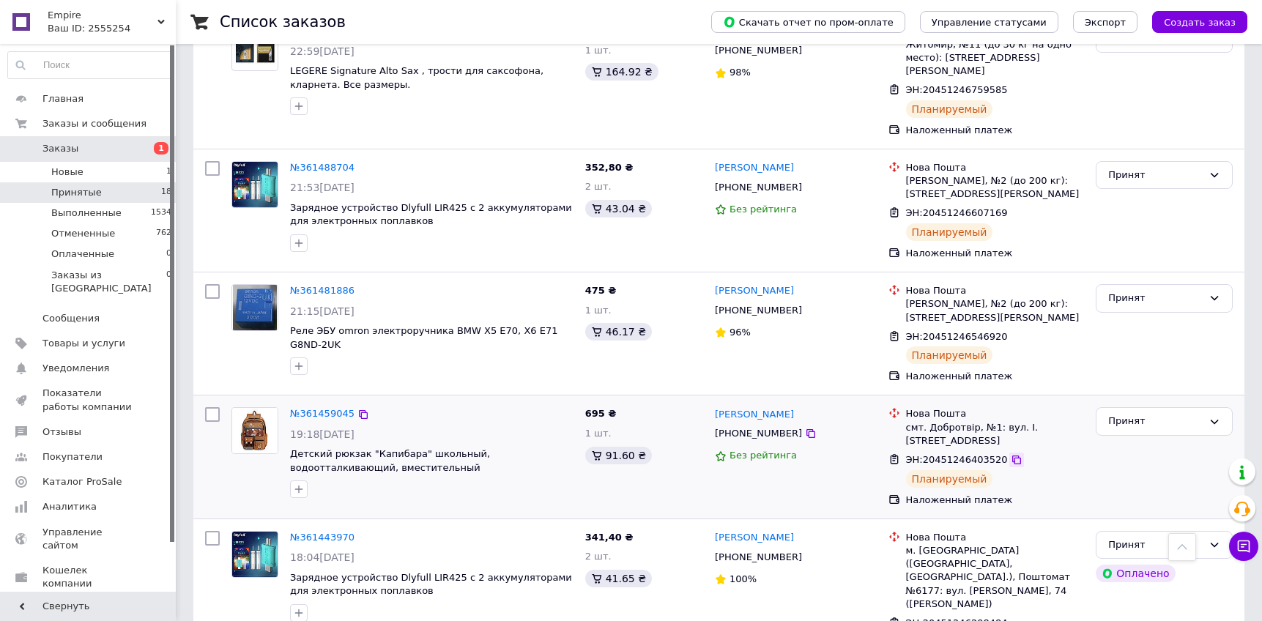
click at [1015, 454] on icon at bounding box center [1016, 460] width 12 height 12
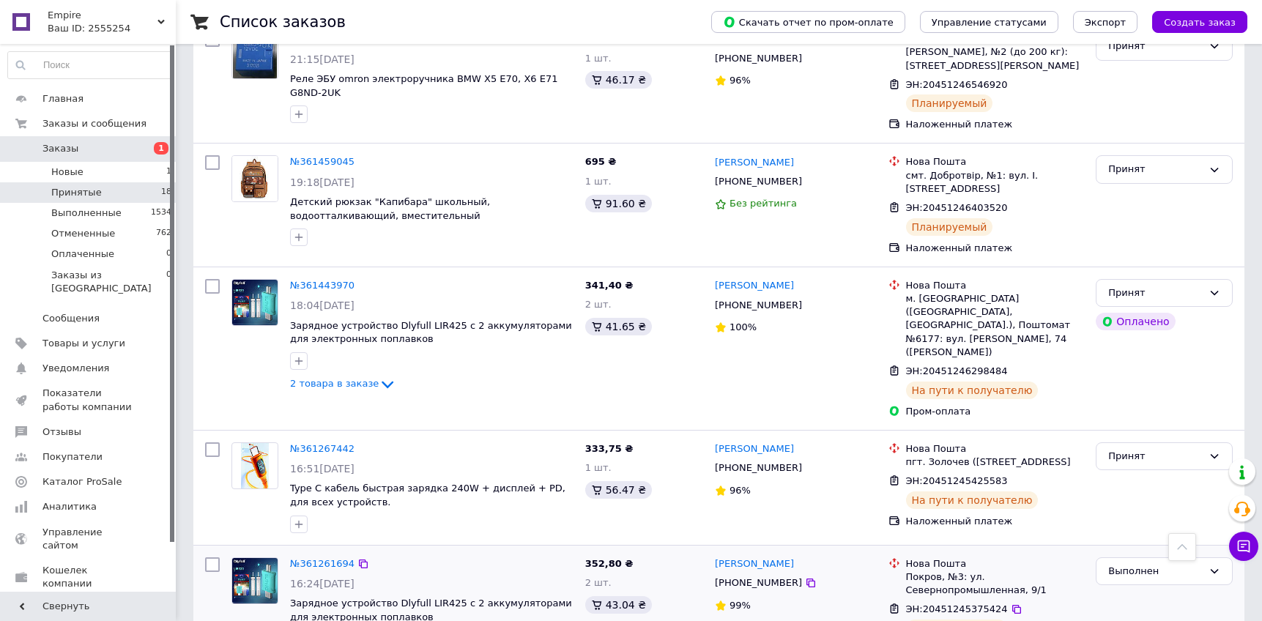
scroll to position [1152, 0]
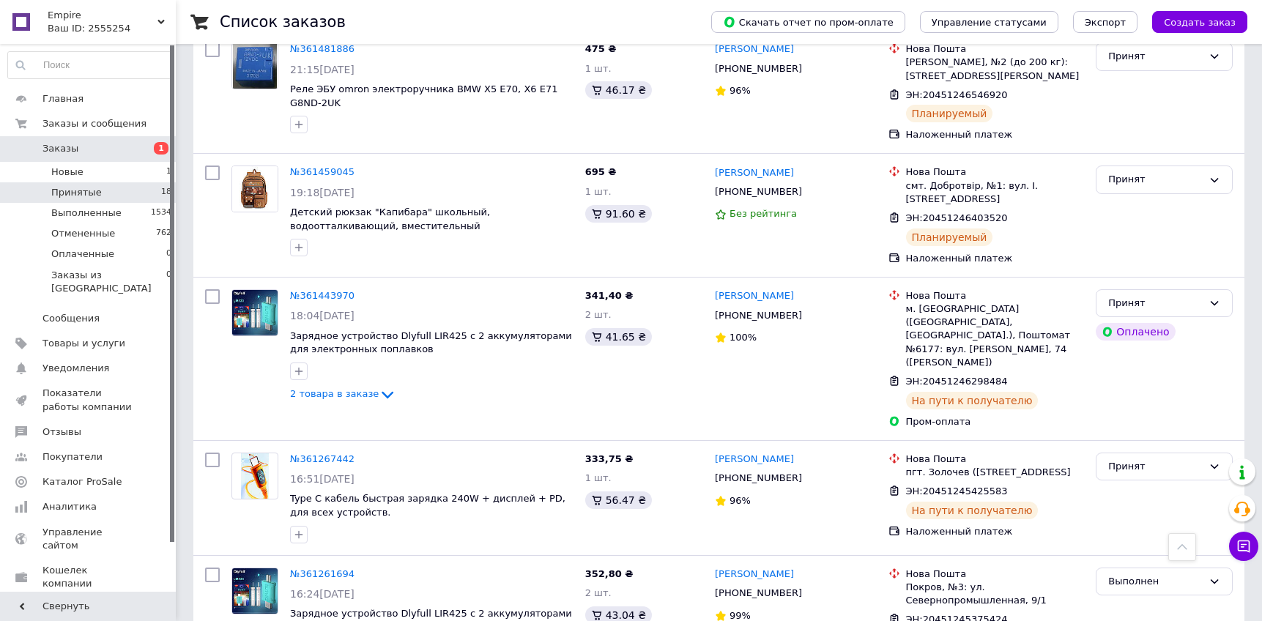
click at [72, 156] on link "Заказы 1" at bounding box center [90, 148] width 180 height 25
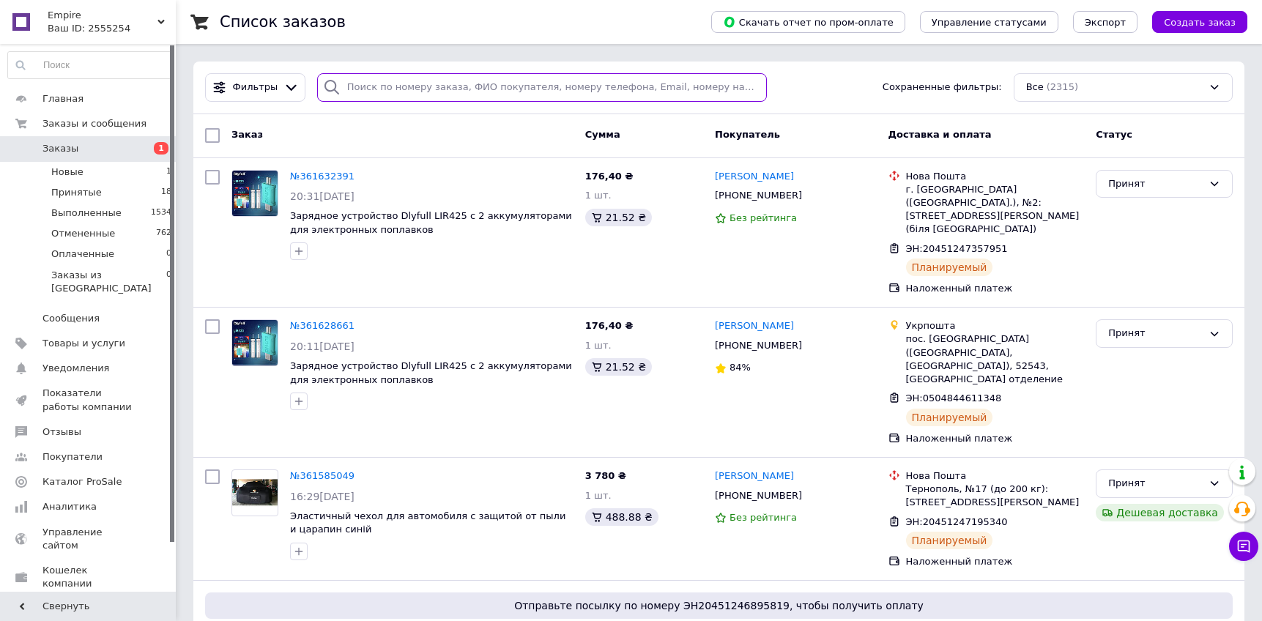
click at [378, 89] on input "search" at bounding box center [542, 87] width 450 height 29
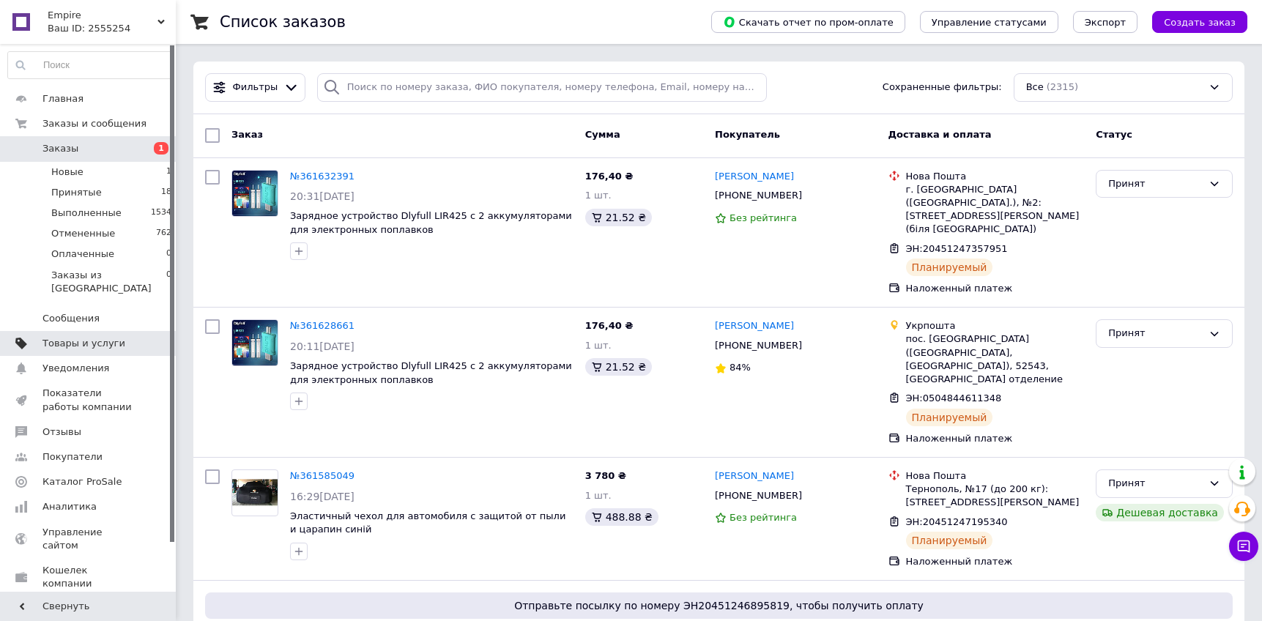
click at [101, 331] on link "Товары и услуги" at bounding box center [90, 343] width 180 height 25
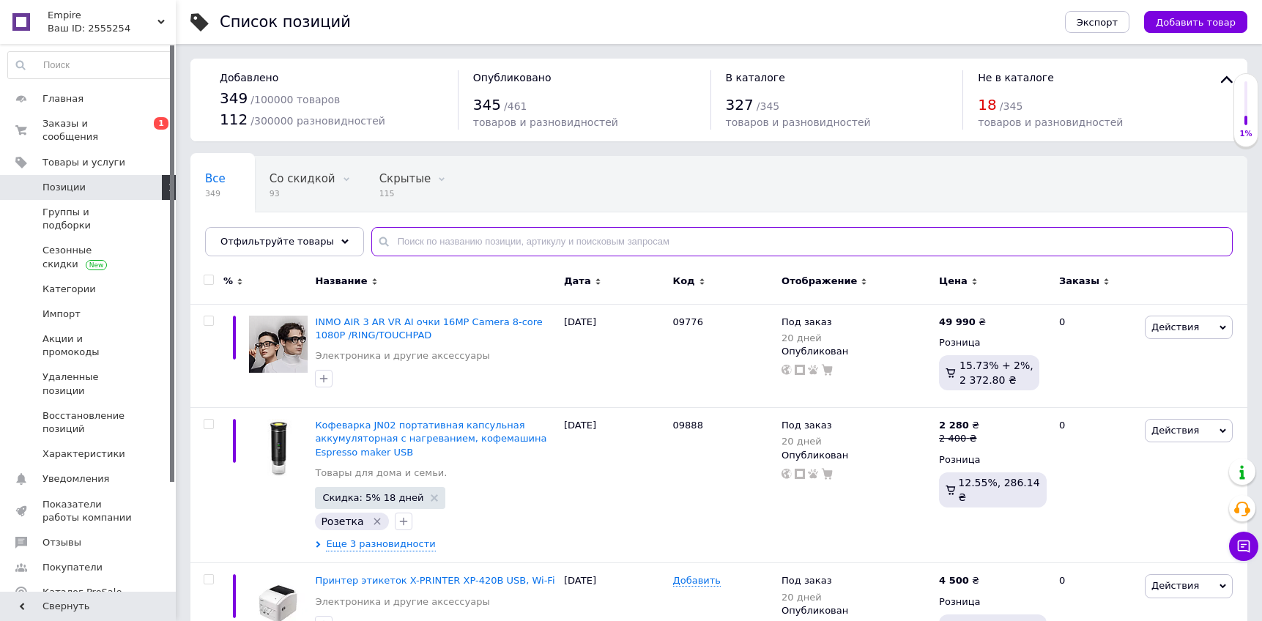
click at [476, 243] on input "text" at bounding box center [801, 241] width 861 height 29
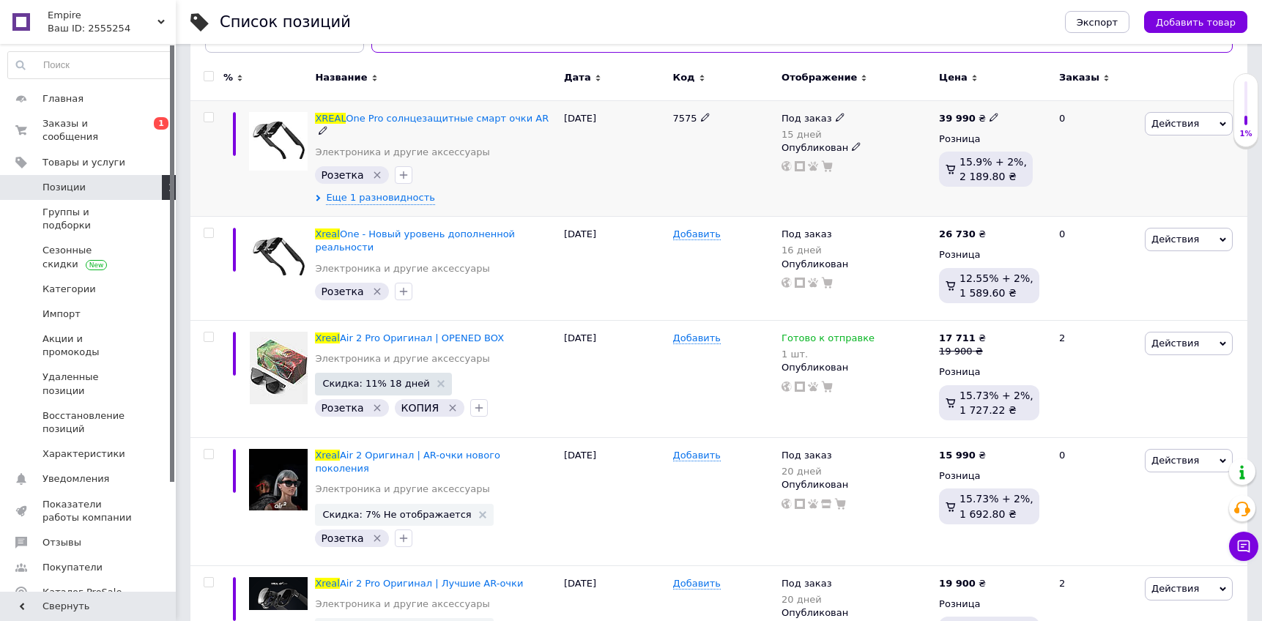
scroll to position [262, 0]
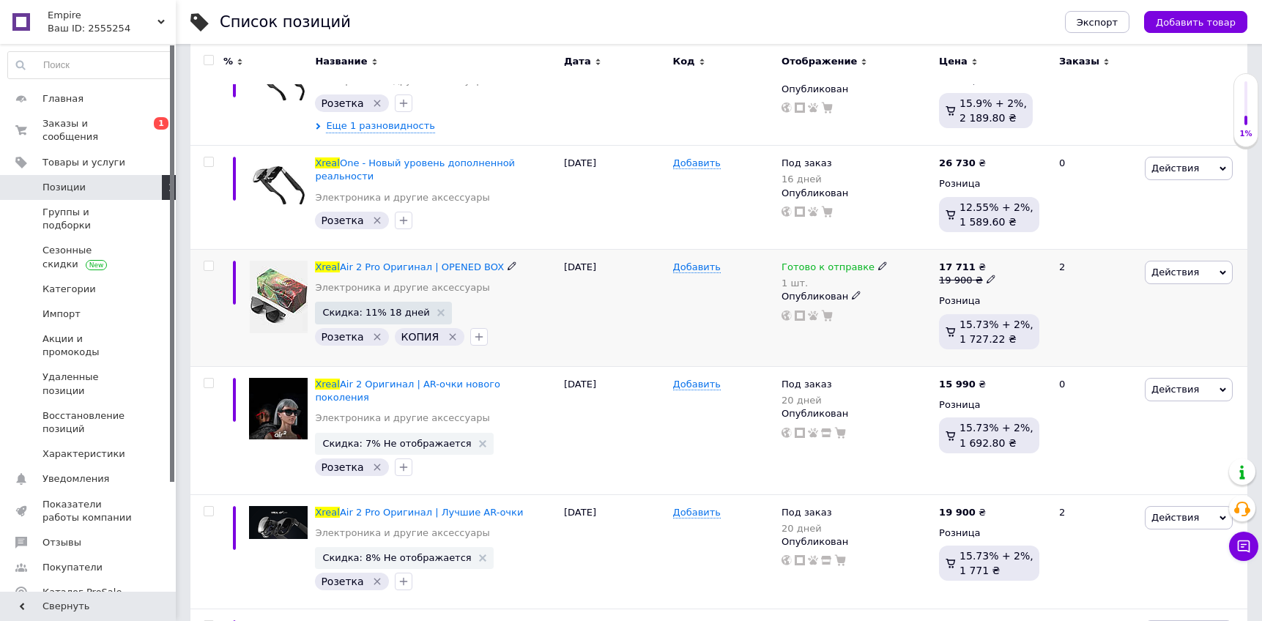
type input "xreal"
click at [986, 279] on icon at bounding box center [990, 279] width 9 height 9
type input "19800"
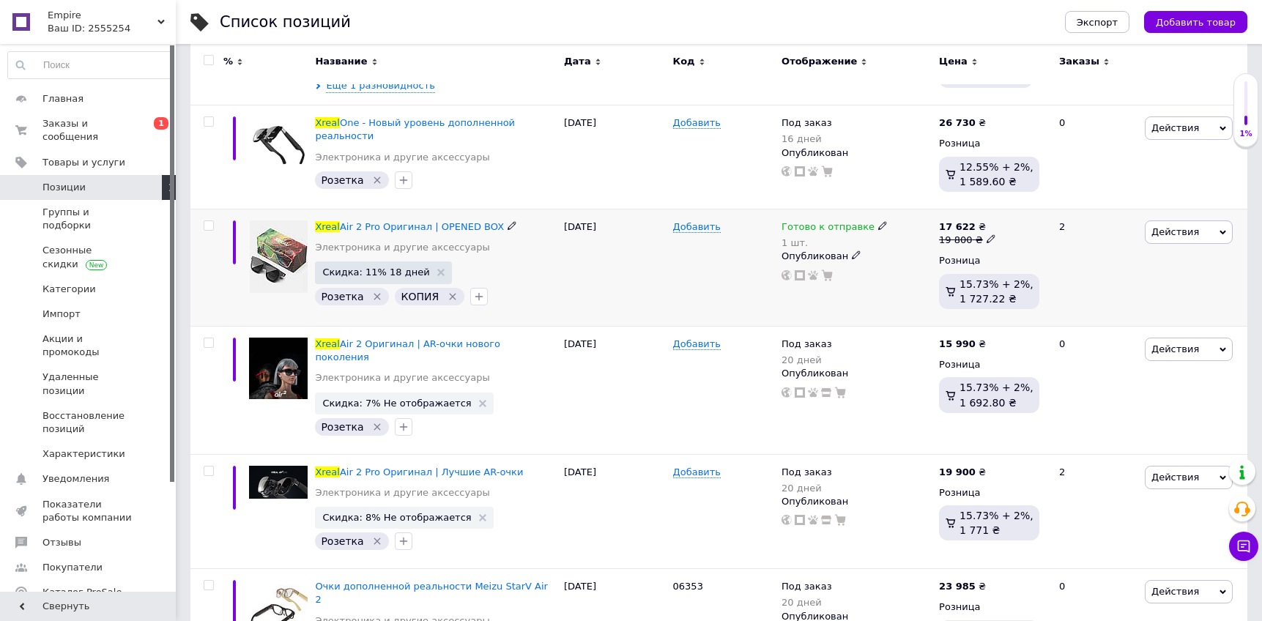
scroll to position [308, 0]
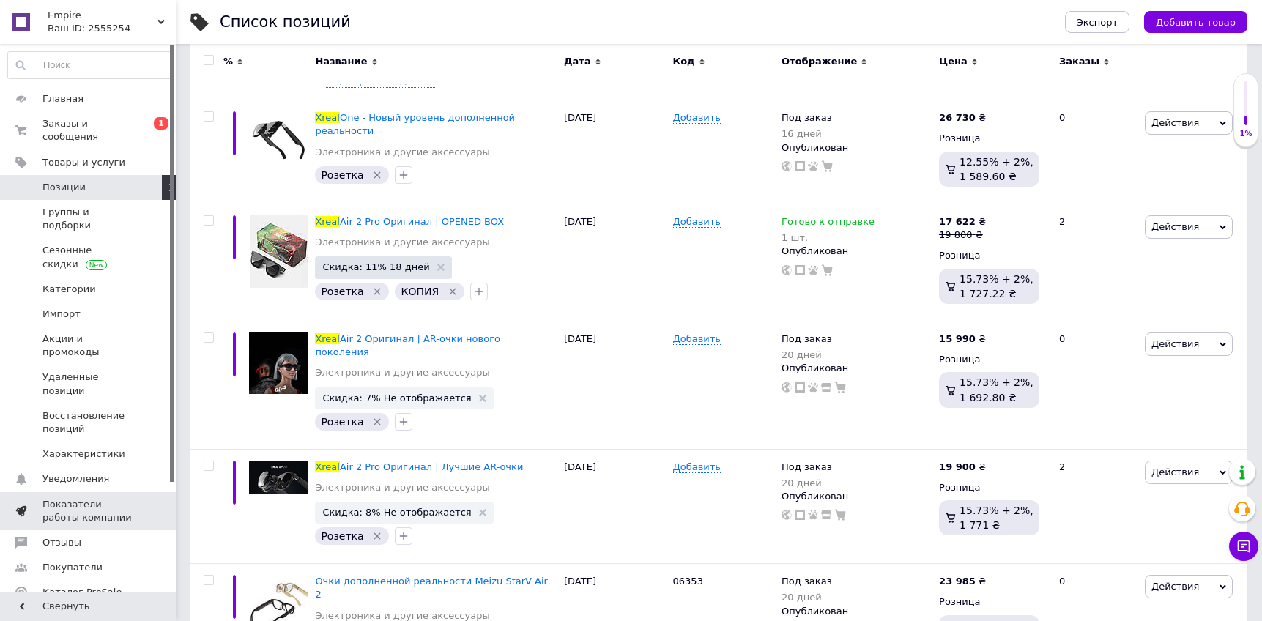
click at [70, 498] on span "Показатели работы компании" at bounding box center [88, 511] width 93 height 26
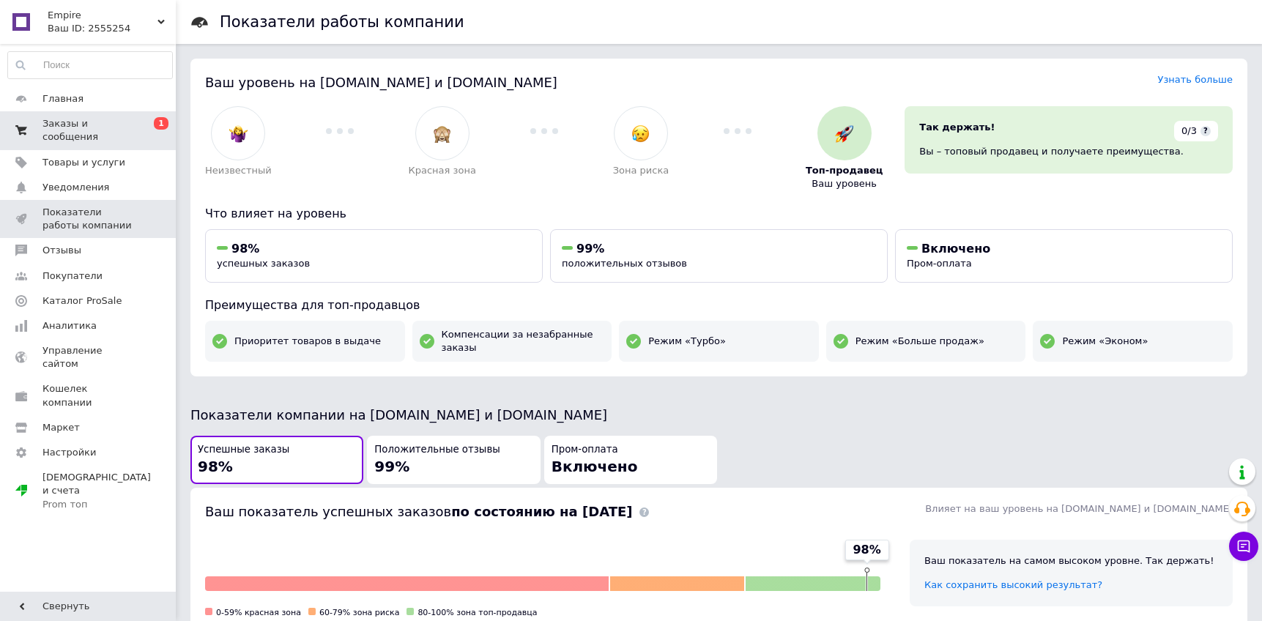
click at [75, 133] on span "Заказы и сообщения" at bounding box center [88, 130] width 93 height 26
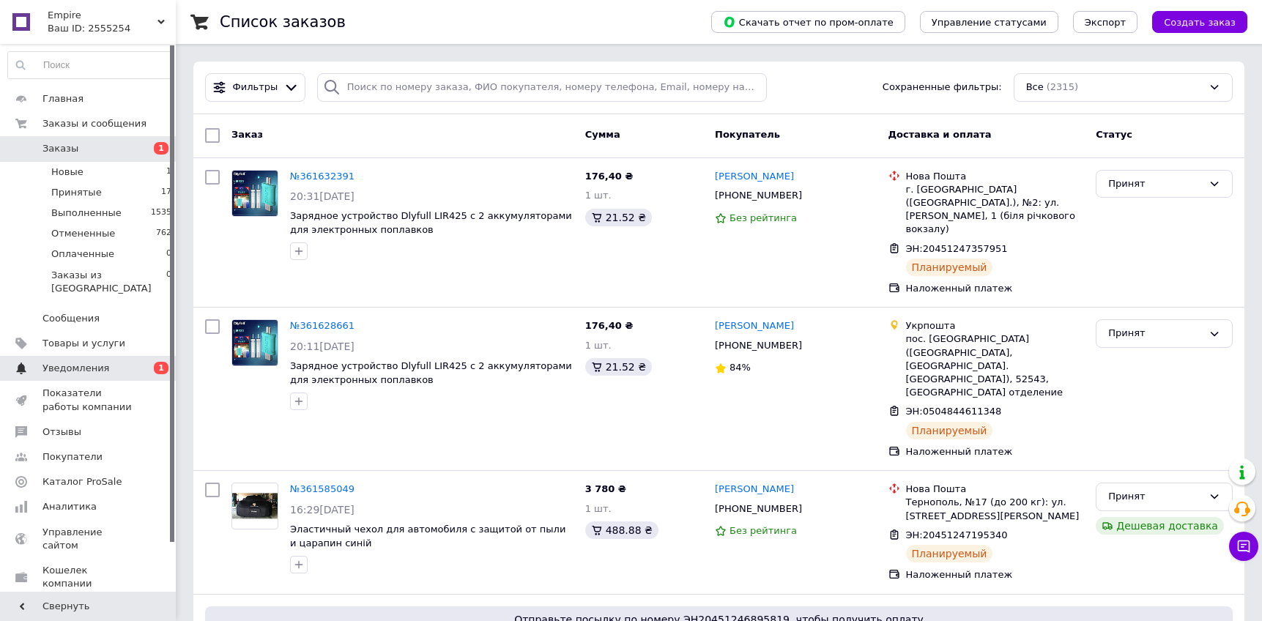
click at [107, 362] on span "Уведомления" at bounding box center [88, 368] width 93 height 13
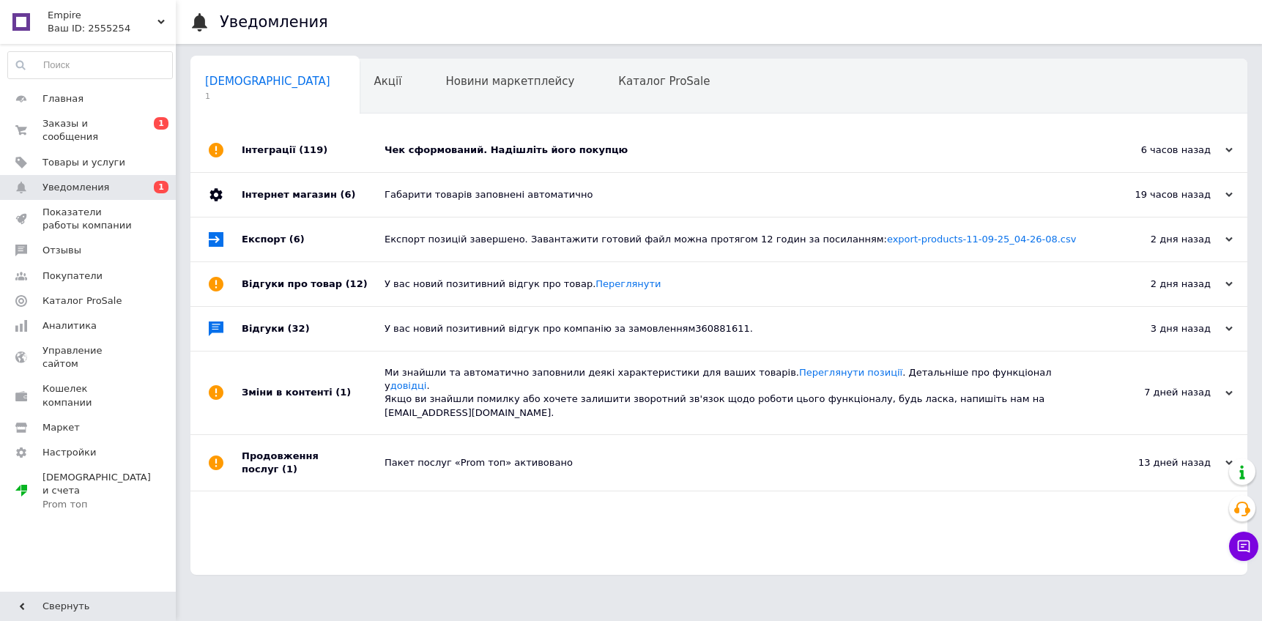
click at [485, 149] on div "Чек сформований. Надішліть його покупцю" at bounding box center [734, 150] width 701 height 13
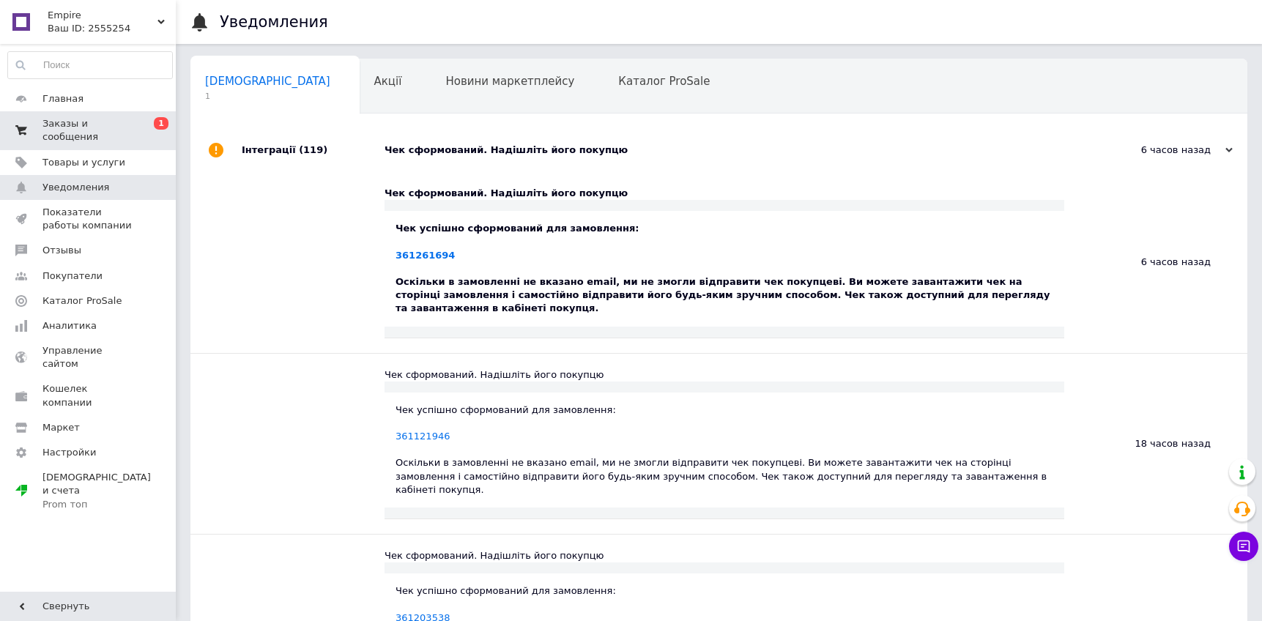
click at [97, 128] on span "Заказы и сообщения" at bounding box center [88, 130] width 93 height 26
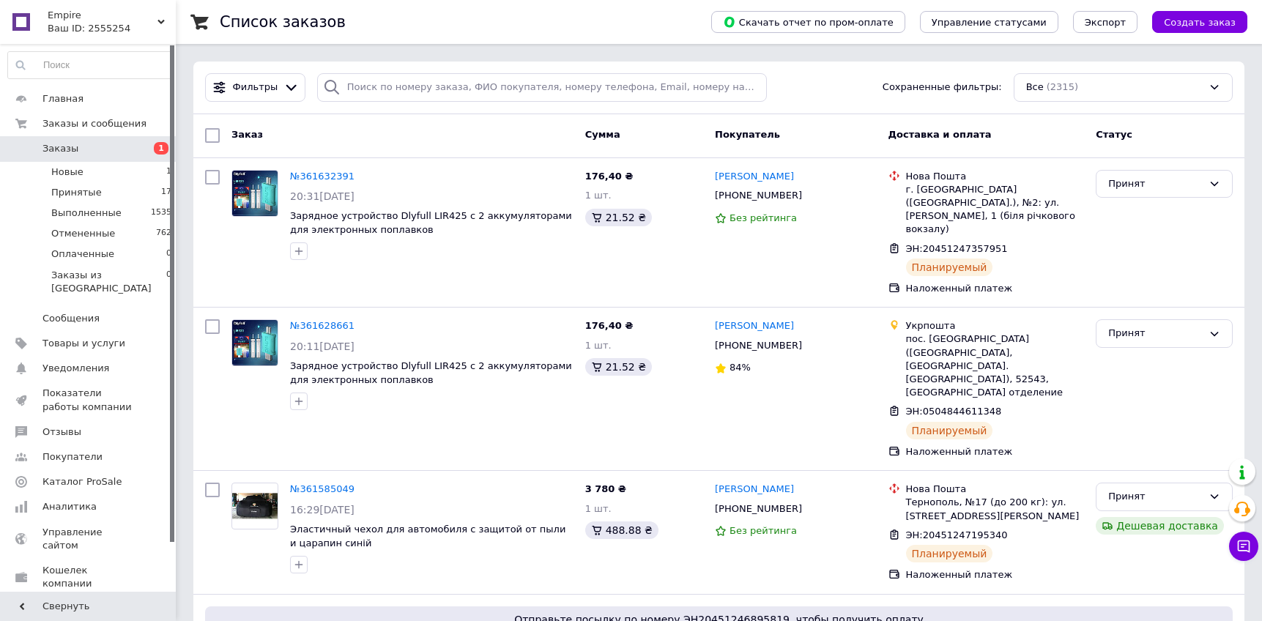
click at [78, 146] on span "Заказы" at bounding box center [88, 148] width 93 height 13
click at [65, 150] on span "Заказы" at bounding box center [60, 148] width 36 height 13
click at [77, 146] on span "Заказы" at bounding box center [88, 148] width 93 height 13
click at [838, 89] on div "Фильтры Сохраненные фильтры: Все (2315)" at bounding box center [718, 87] width 1039 height 29
